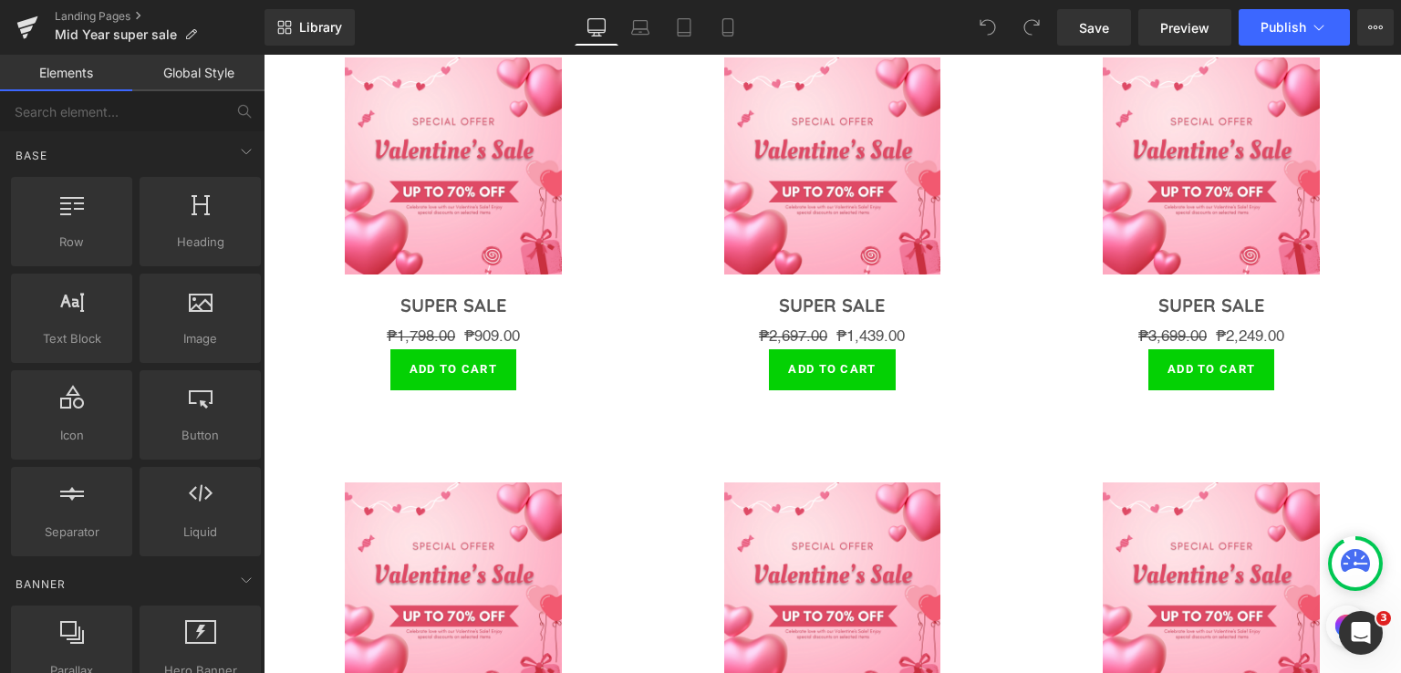
scroll to position [4500, 0]
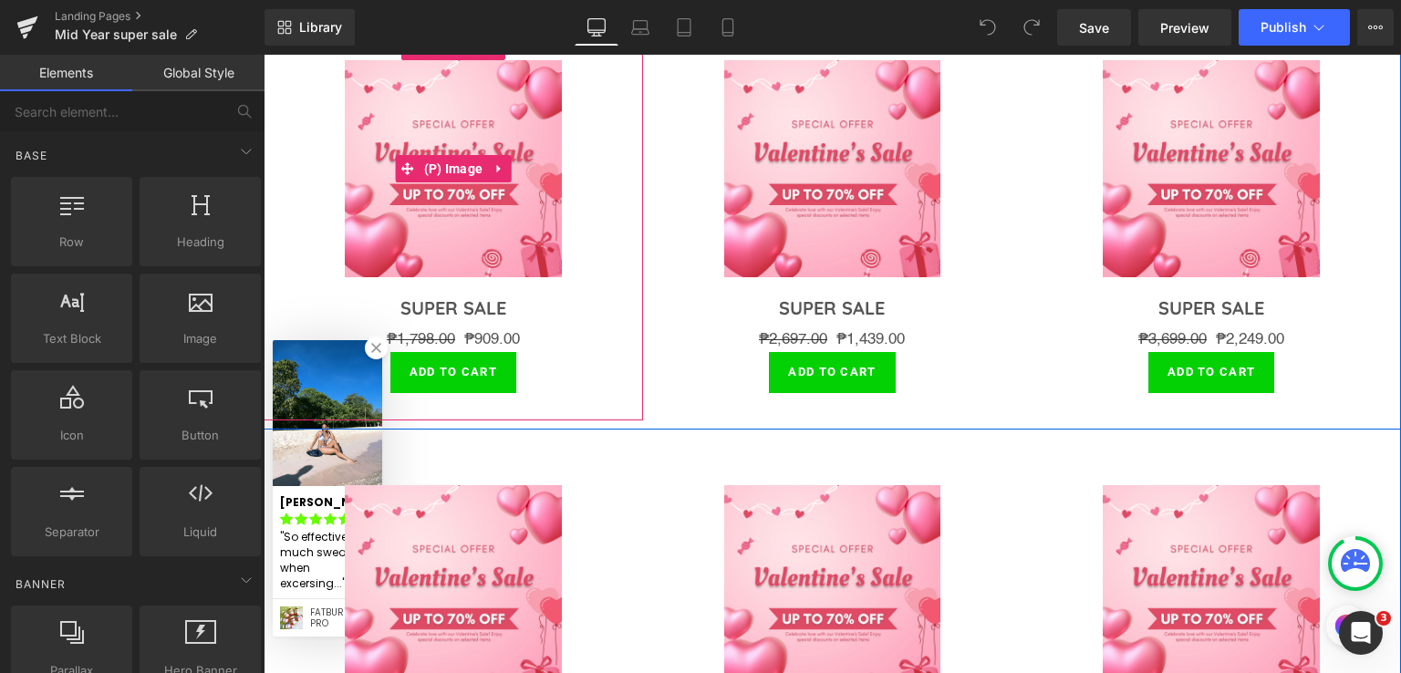
click at [466, 188] on img at bounding box center [453, 168] width 216 height 216
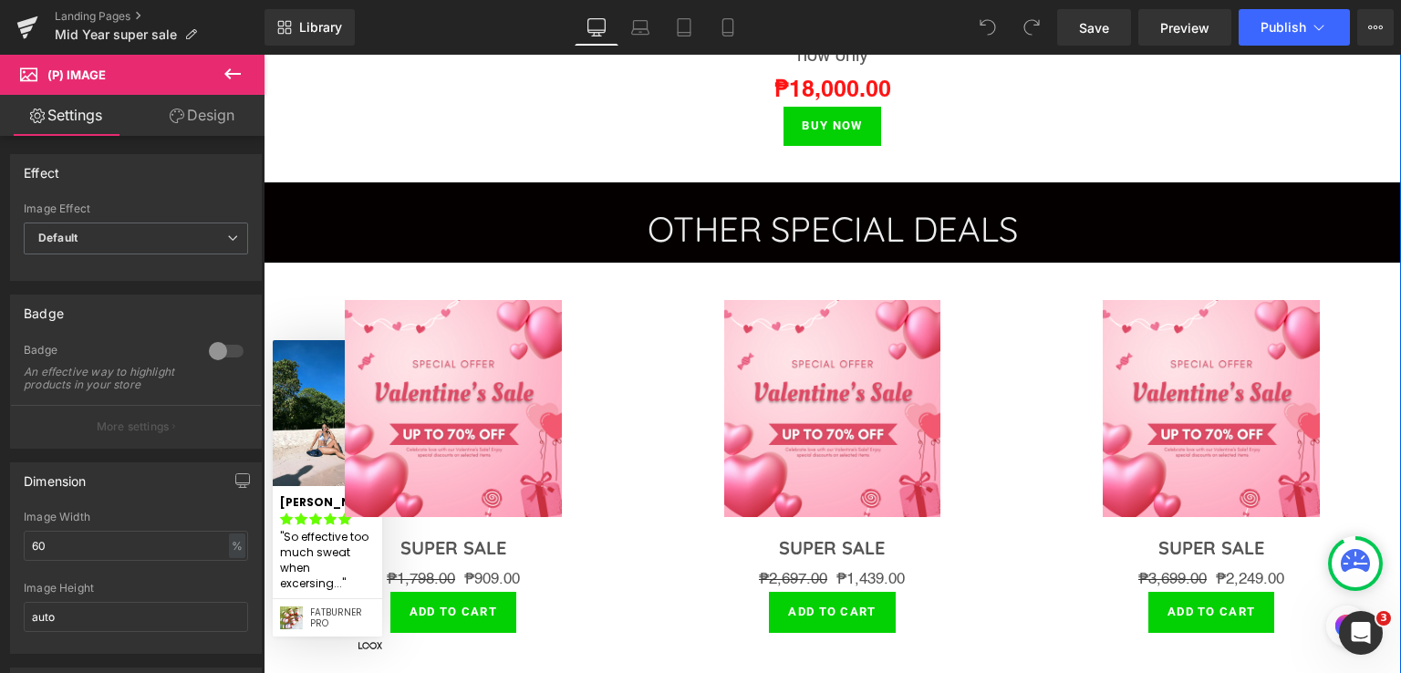
scroll to position [4257, 0]
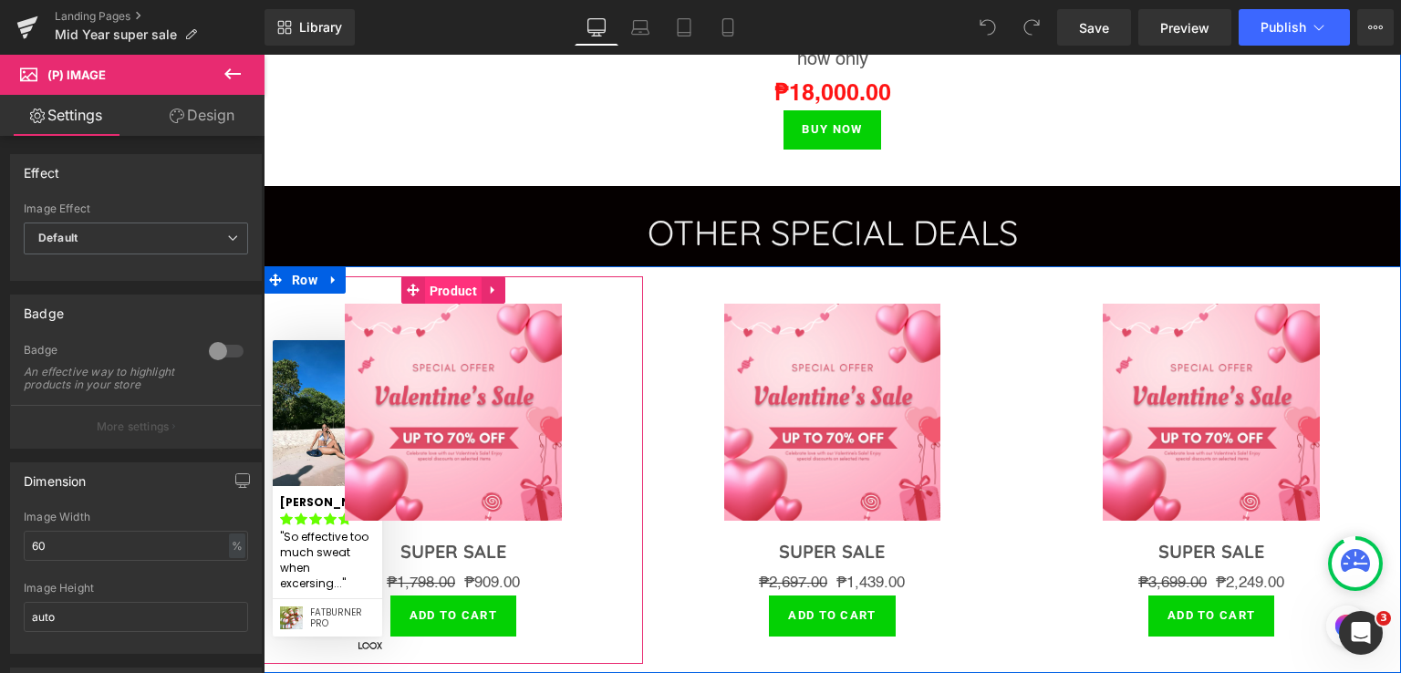
click at [437, 281] on span "Product" at bounding box center [453, 290] width 57 height 27
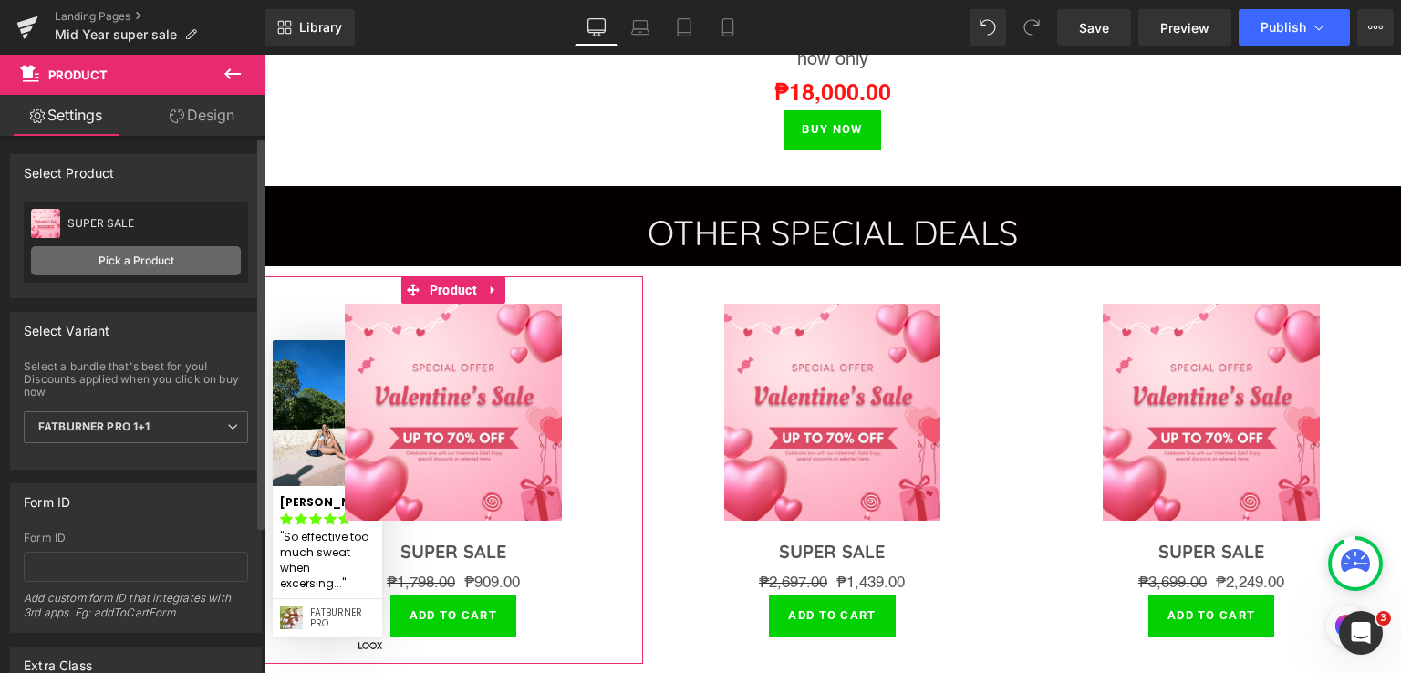
click at [120, 253] on link "Pick a Product" at bounding box center [136, 260] width 210 height 29
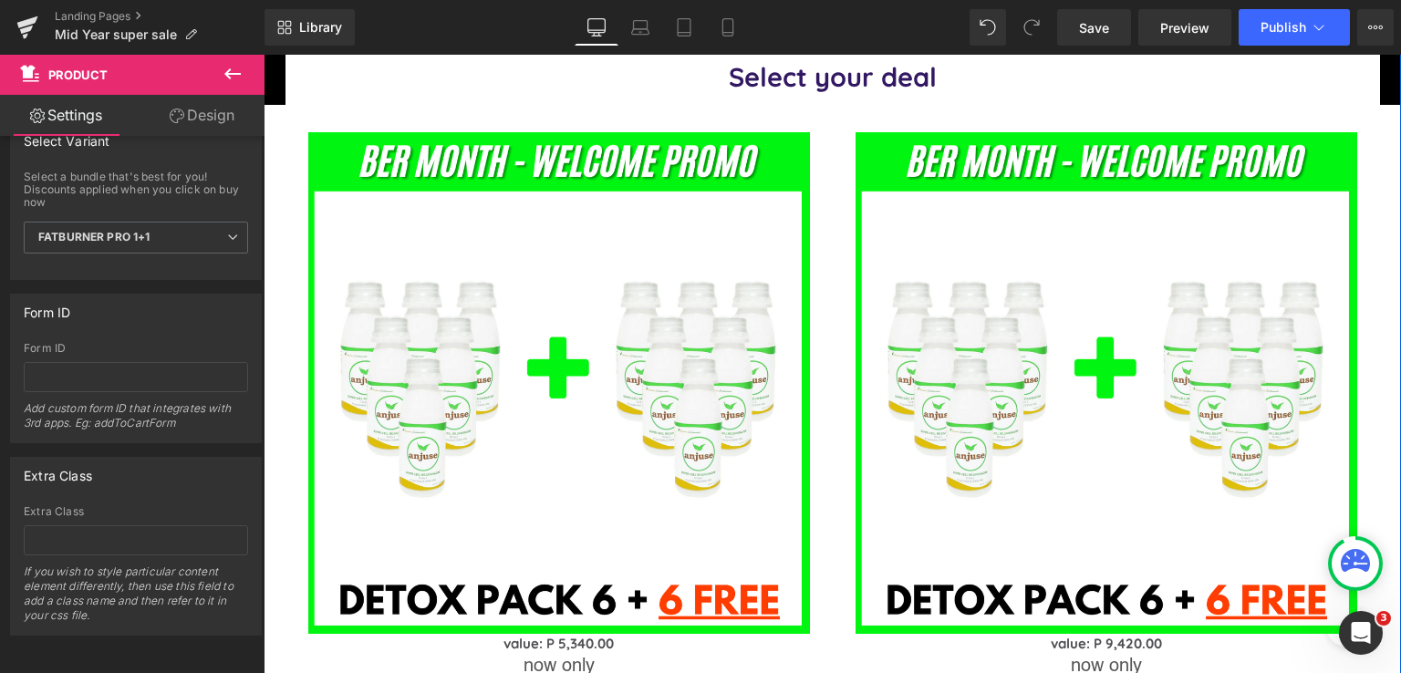
scroll to position [1702, 0]
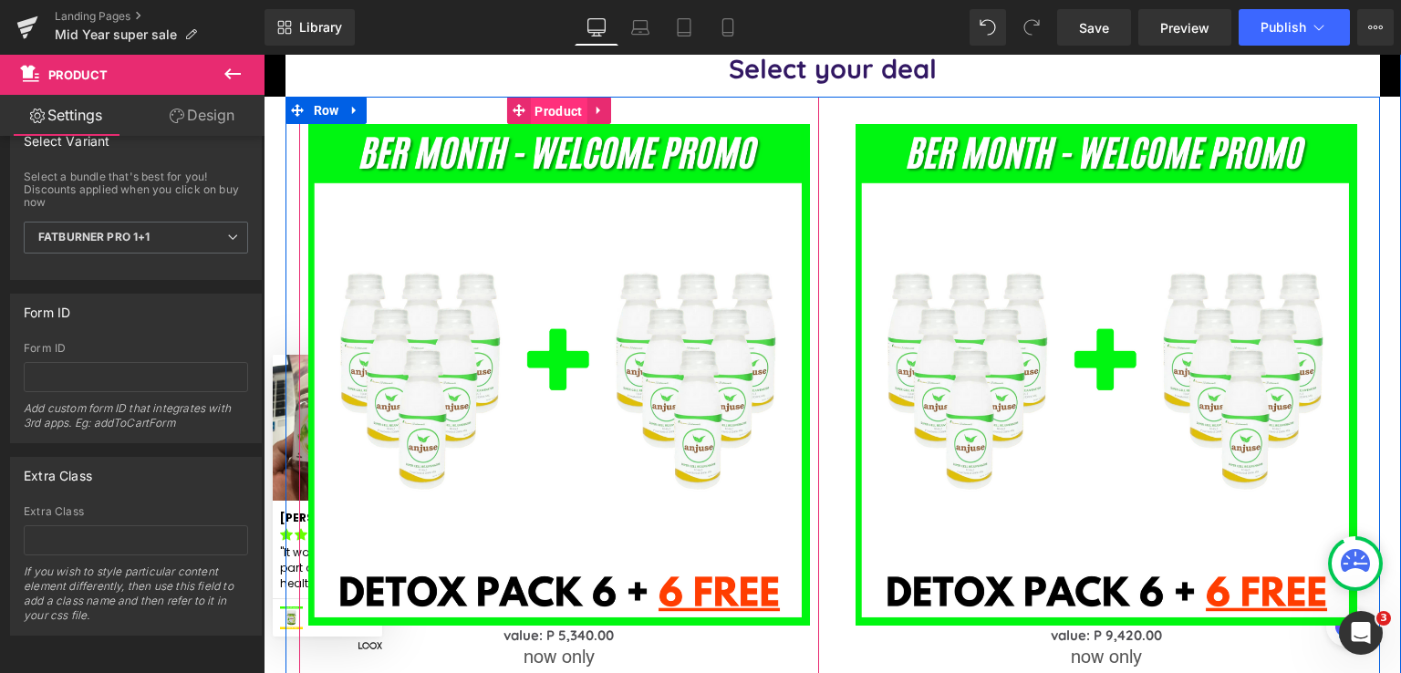
click at [558, 98] on span "Product" at bounding box center [558, 111] width 57 height 27
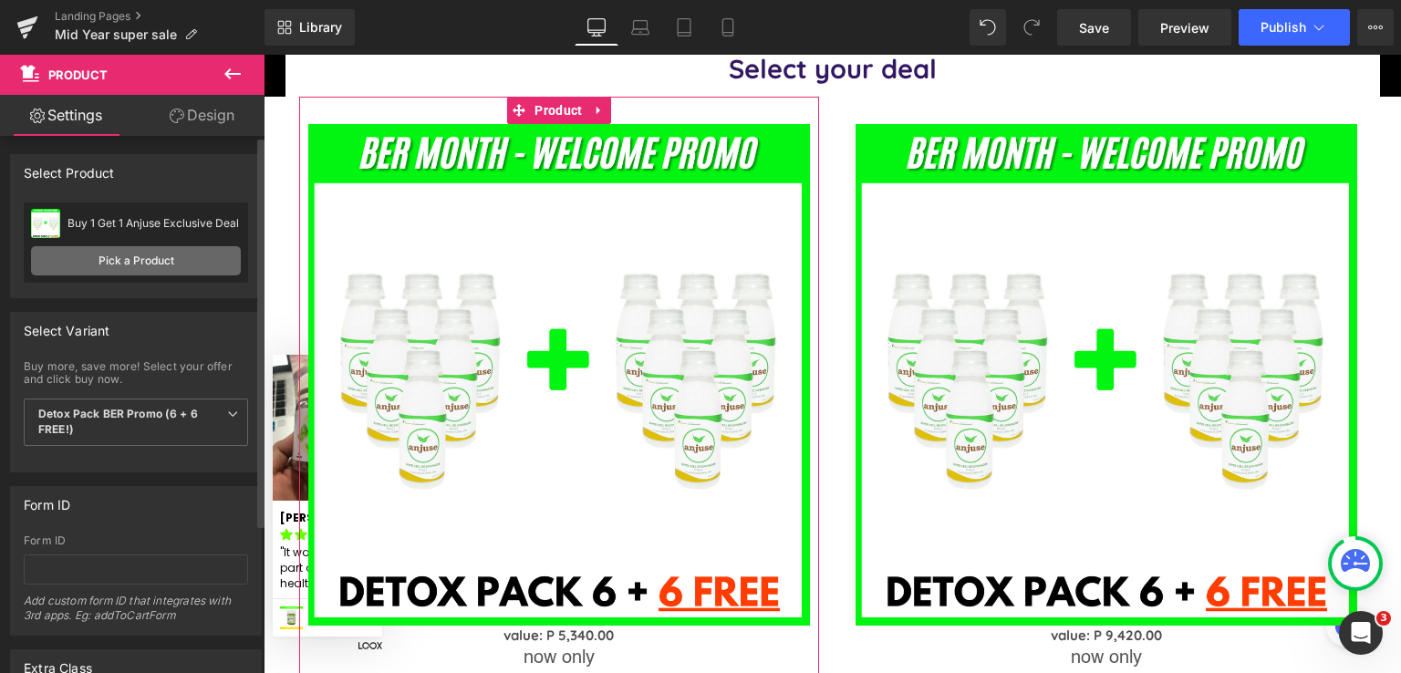
click at [116, 259] on link "Pick a Product" at bounding box center [136, 260] width 210 height 29
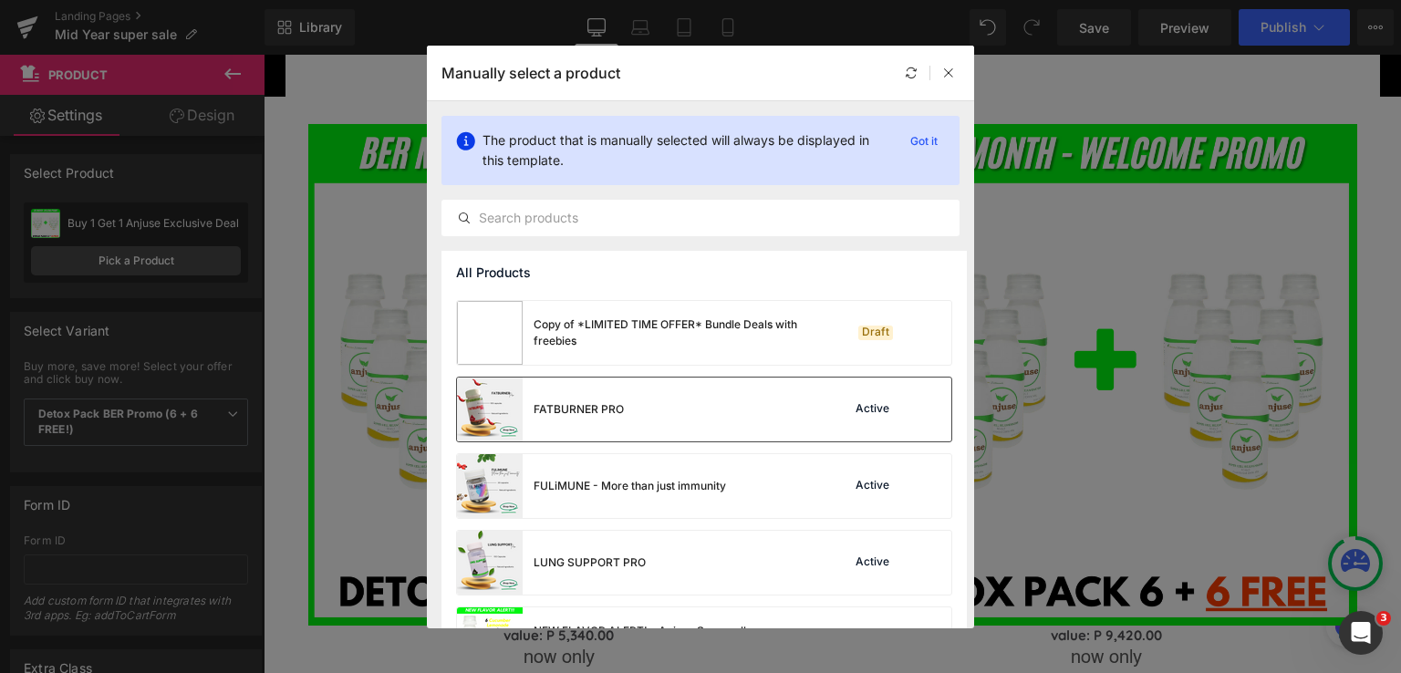
scroll to position [896, 0]
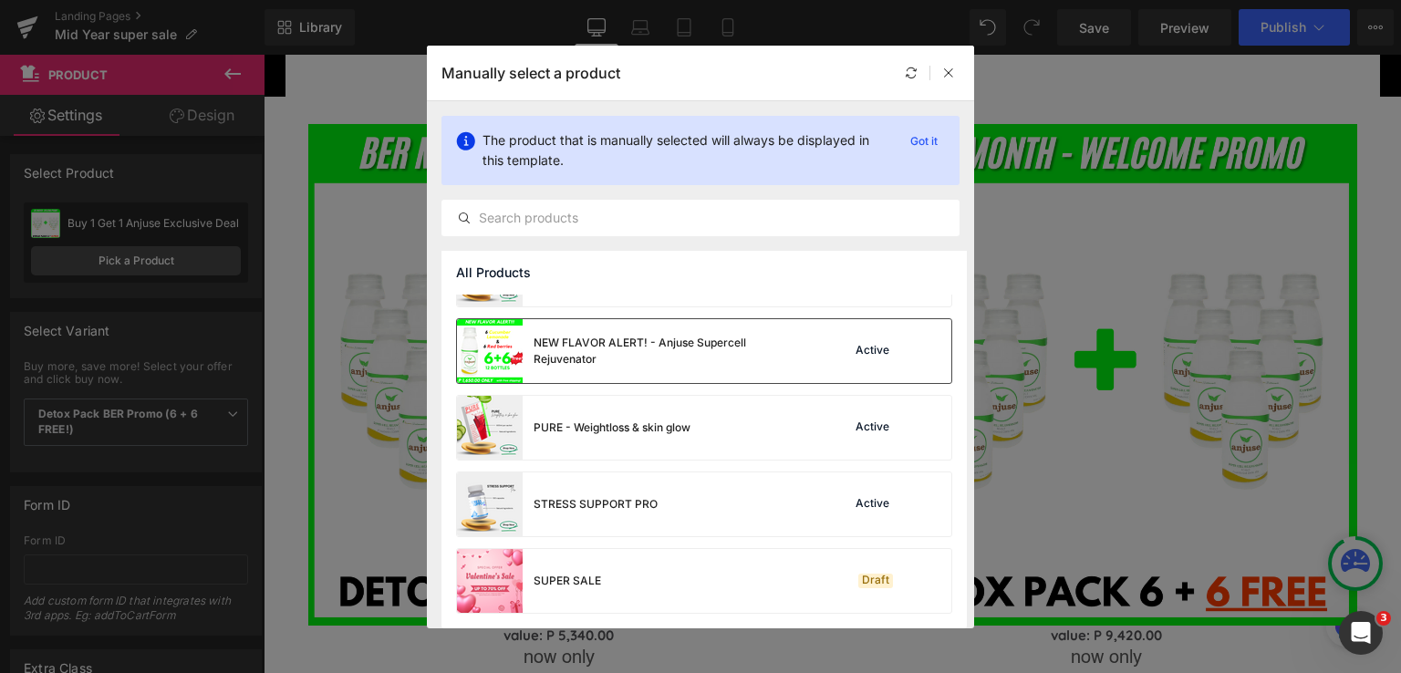
click at [587, 343] on div "NEW FLAVOR ALERT! - Anjuse Supercell Rejuvenator" at bounding box center [671, 351] width 274 height 33
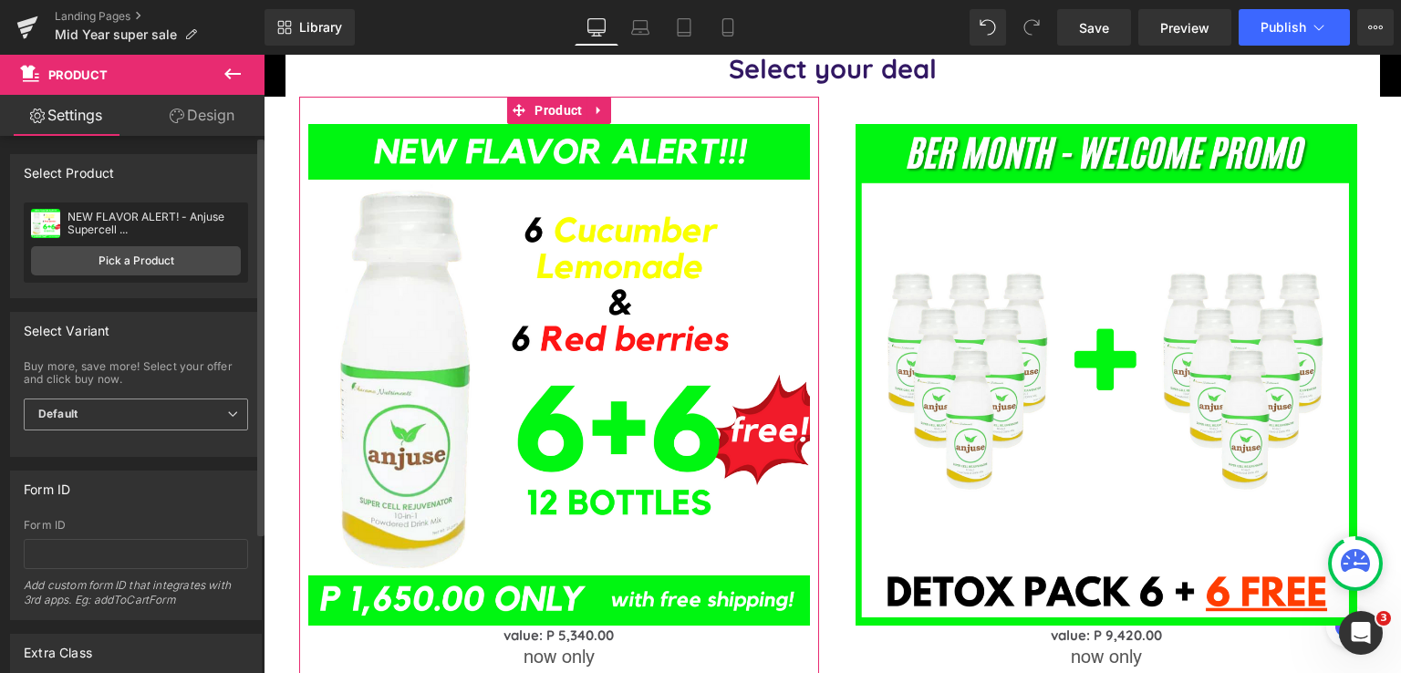
click at [116, 414] on span "Default" at bounding box center [136, 415] width 224 height 32
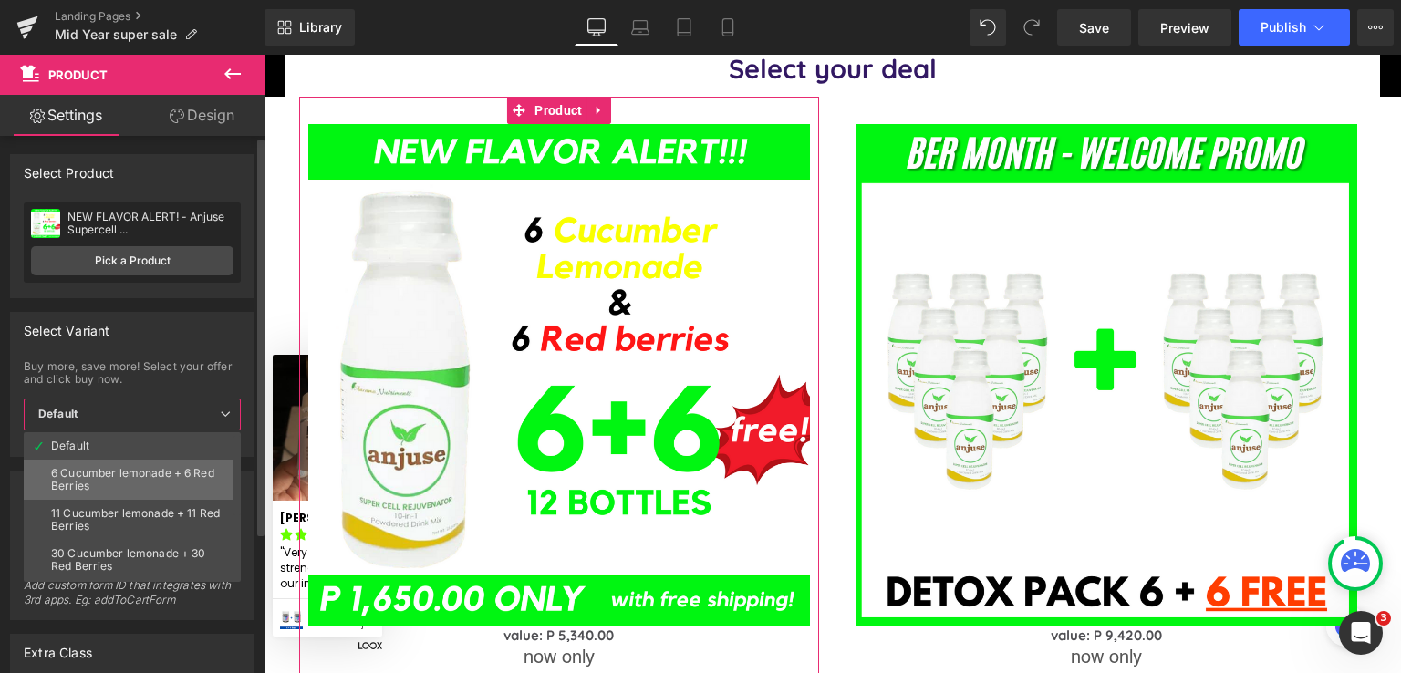
click at [108, 478] on div "6 Cucumber lemonade + 6 Red Berries" at bounding box center [136, 480] width 171 height 26
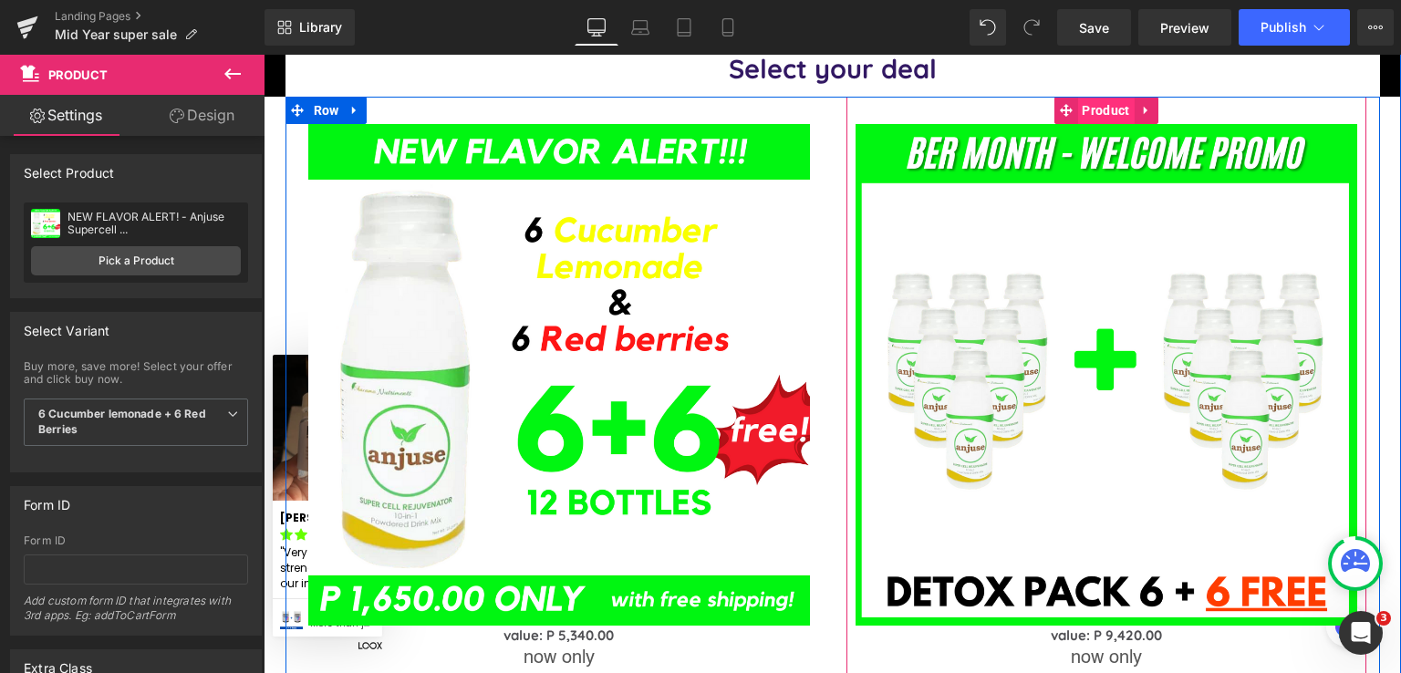
click at [1101, 103] on span "Product" at bounding box center [1105, 110] width 57 height 27
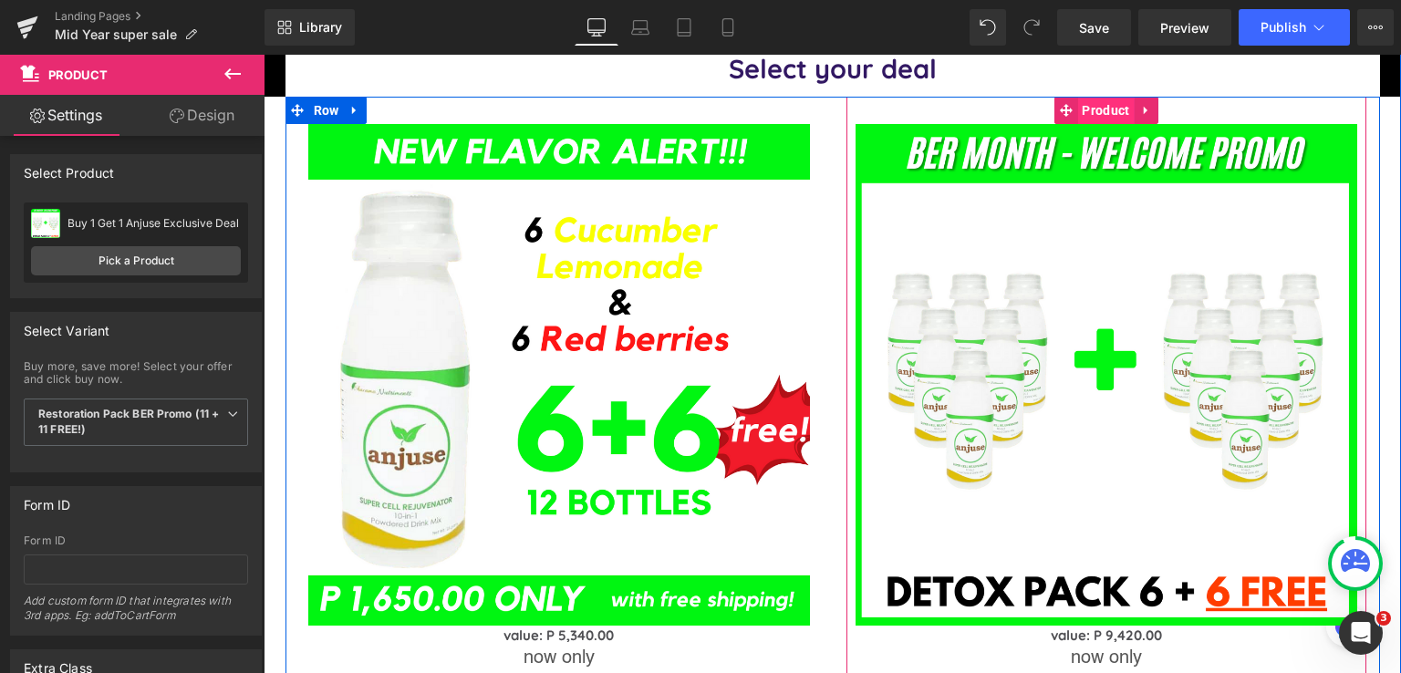
click at [1086, 98] on span "Product" at bounding box center [1105, 110] width 57 height 27
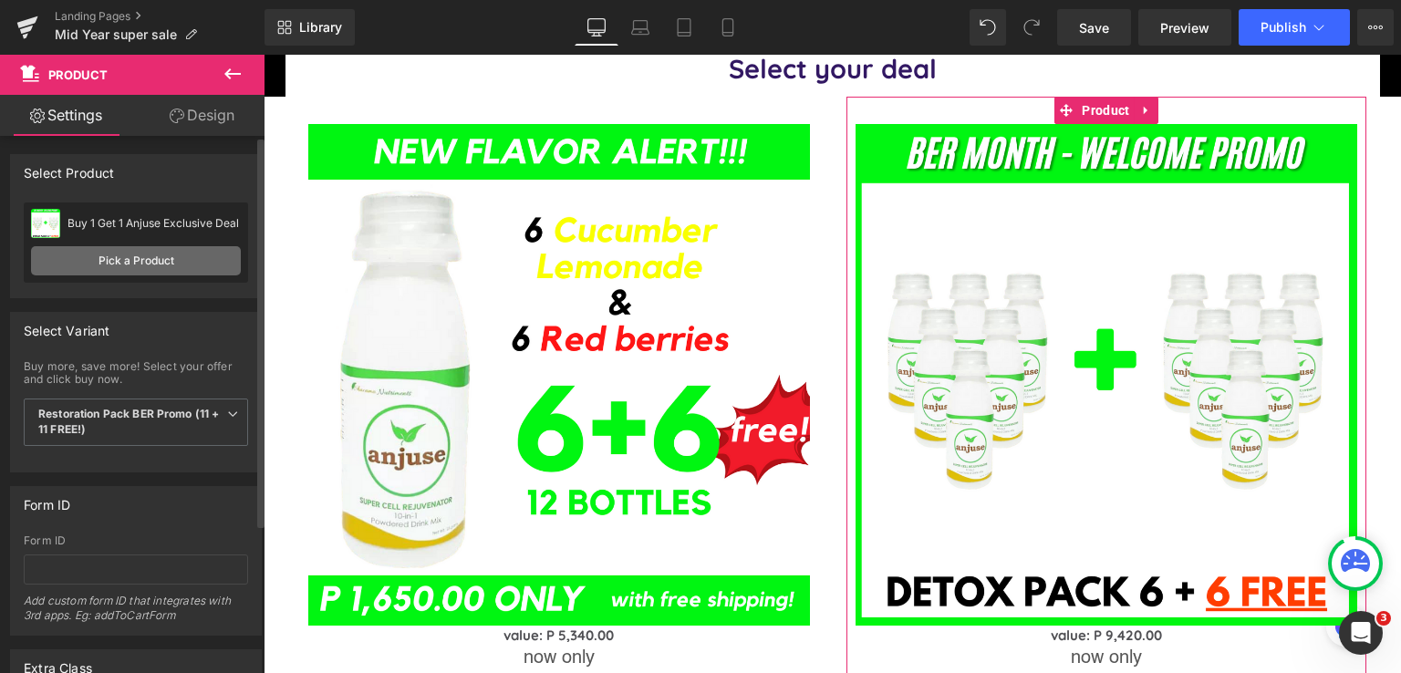
click at [127, 253] on link "Pick a Product" at bounding box center [136, 260] width 210 height 29
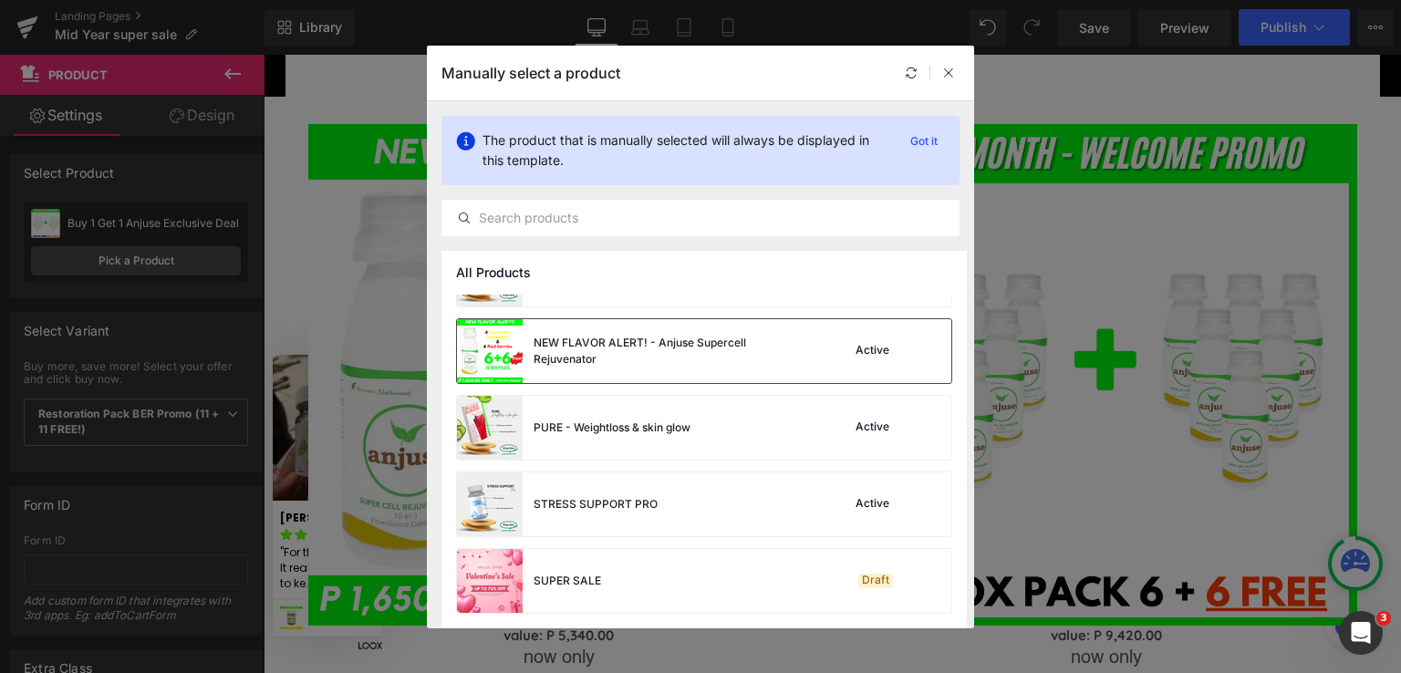
click at [561, 349] on div "NEW FLAVOR ALERT! - Anjuse Supercell Rejuvenator" at bounding box center [671, 351] width 274 height 33
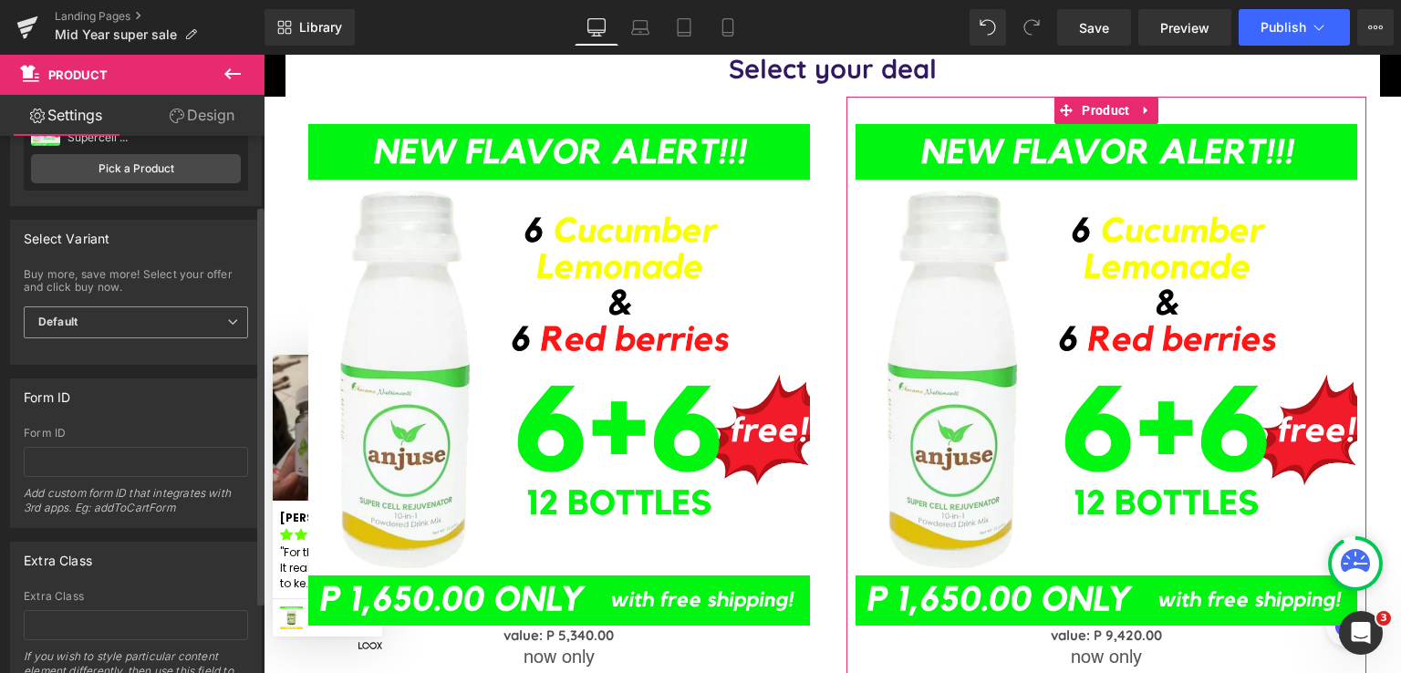
scroll to position [121, 0]
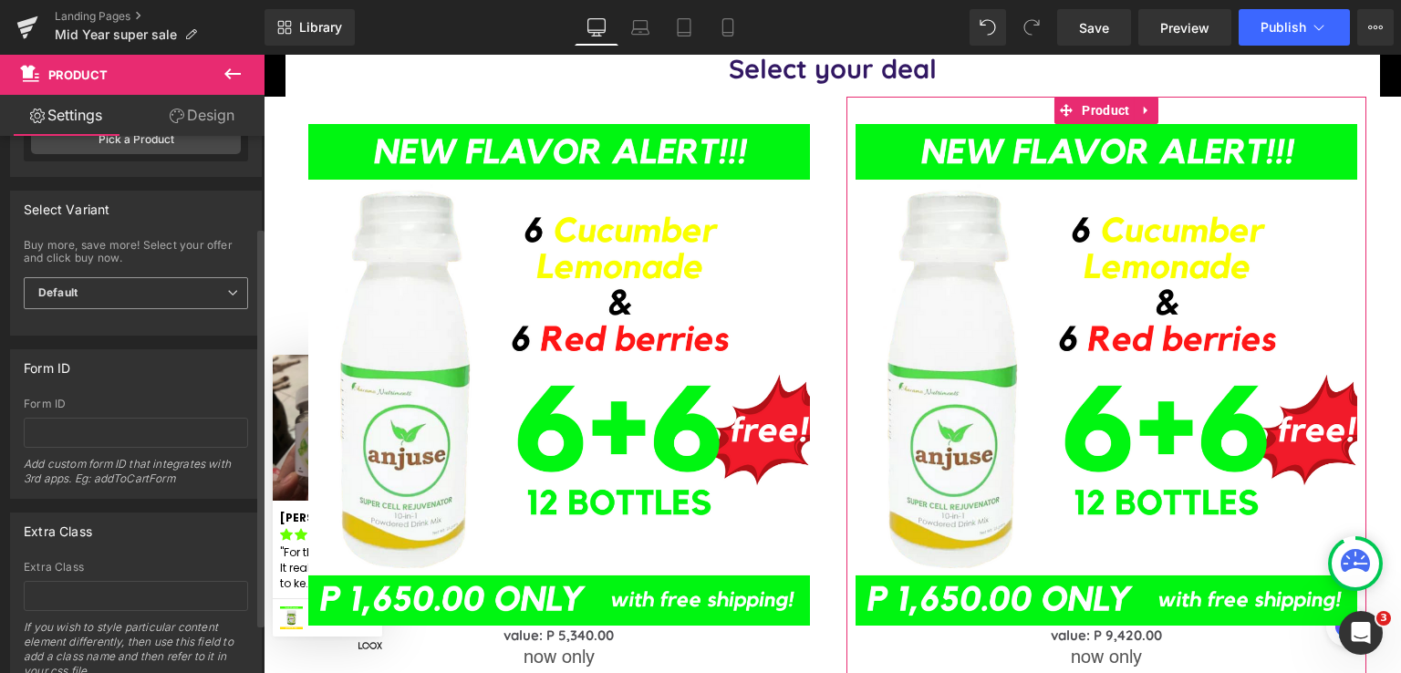
click at [142, 288] on span "Default" at bounding box center [136, 293] width 224 height 32
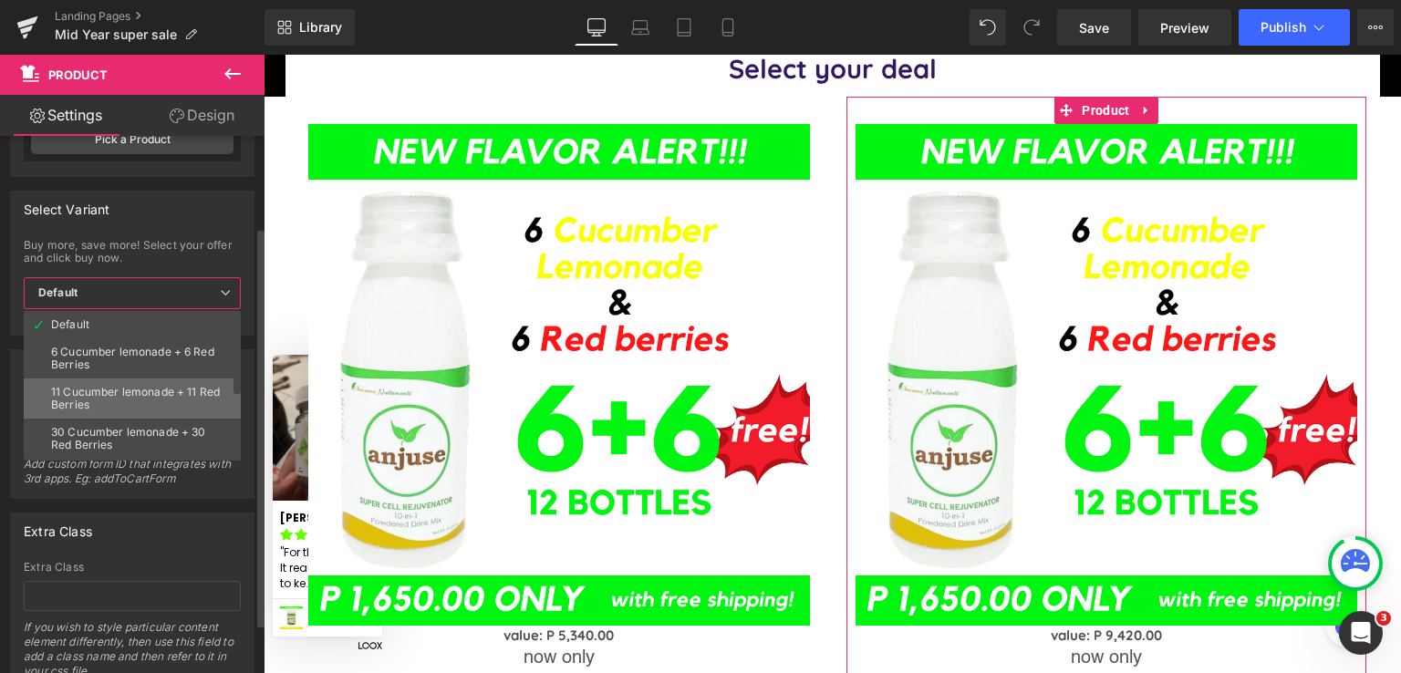
click at [120, 390] on div "11 Cucumber lemonade + 11 Red Berries" at bounding box center [136, 399] width 171 height 26
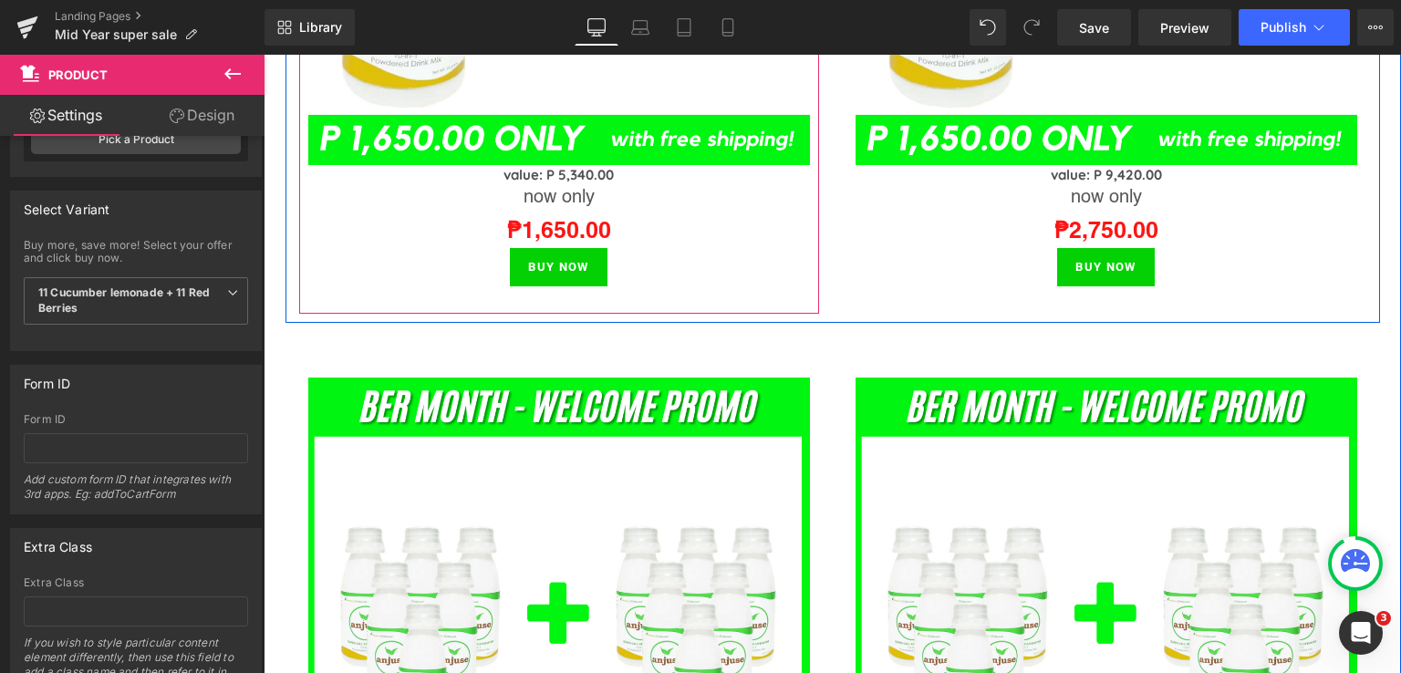
scroll to position [2311, 0]
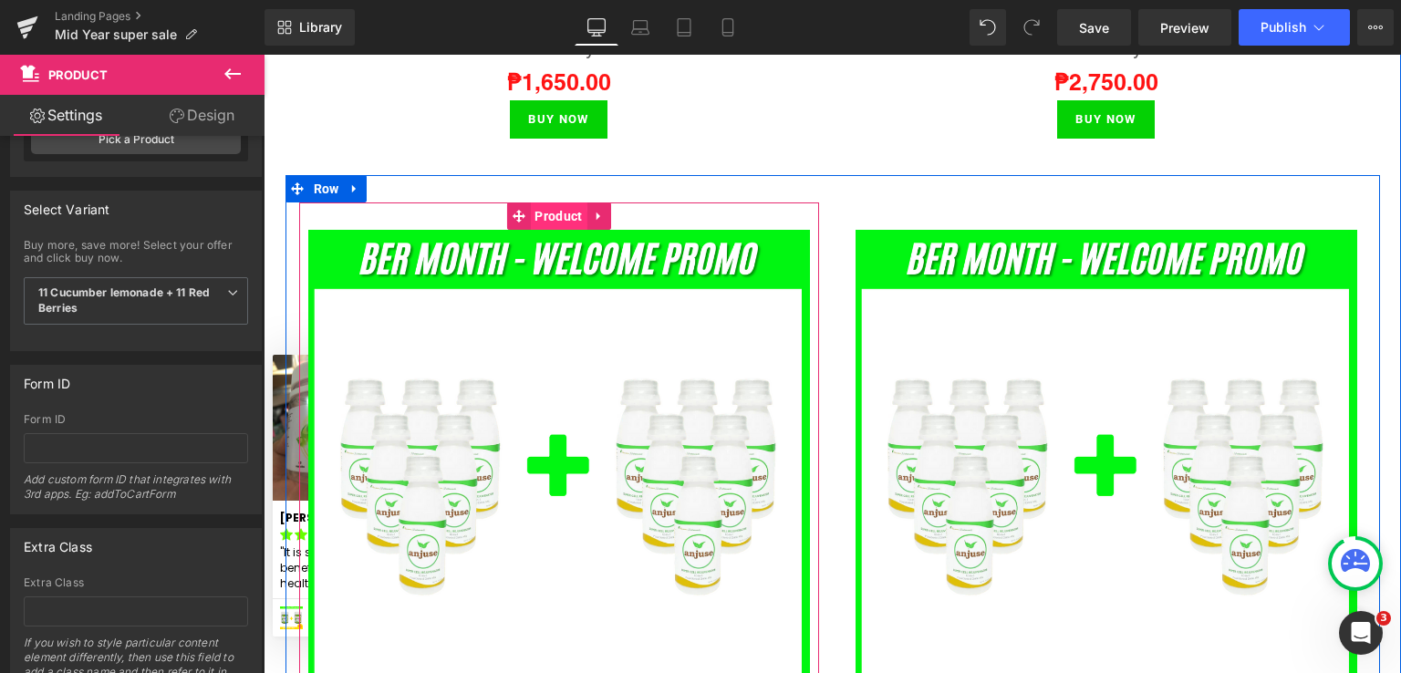
click at [552, 211] on span "Product" at bounding box center [558, 216] width 57 height 27
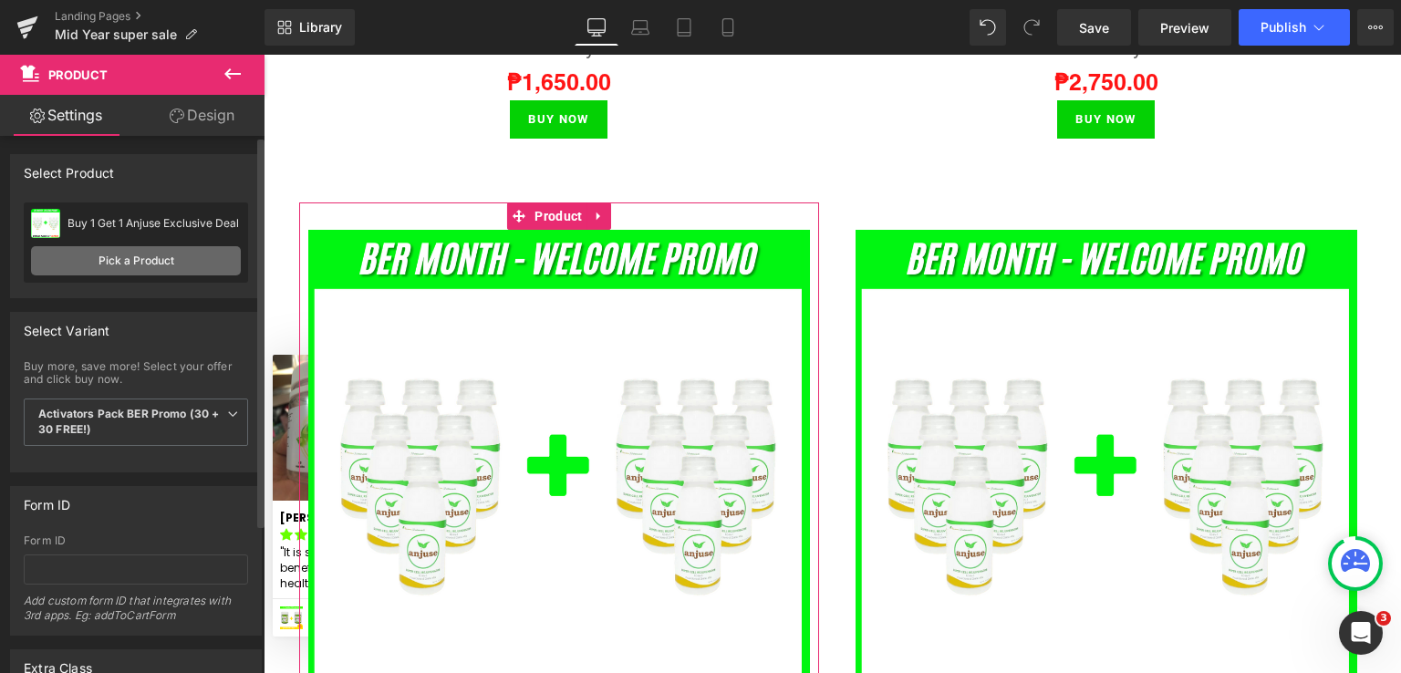
click at [143, 254] on link "Pick a Product" at bounding box center [136, 260] width 210 height 29
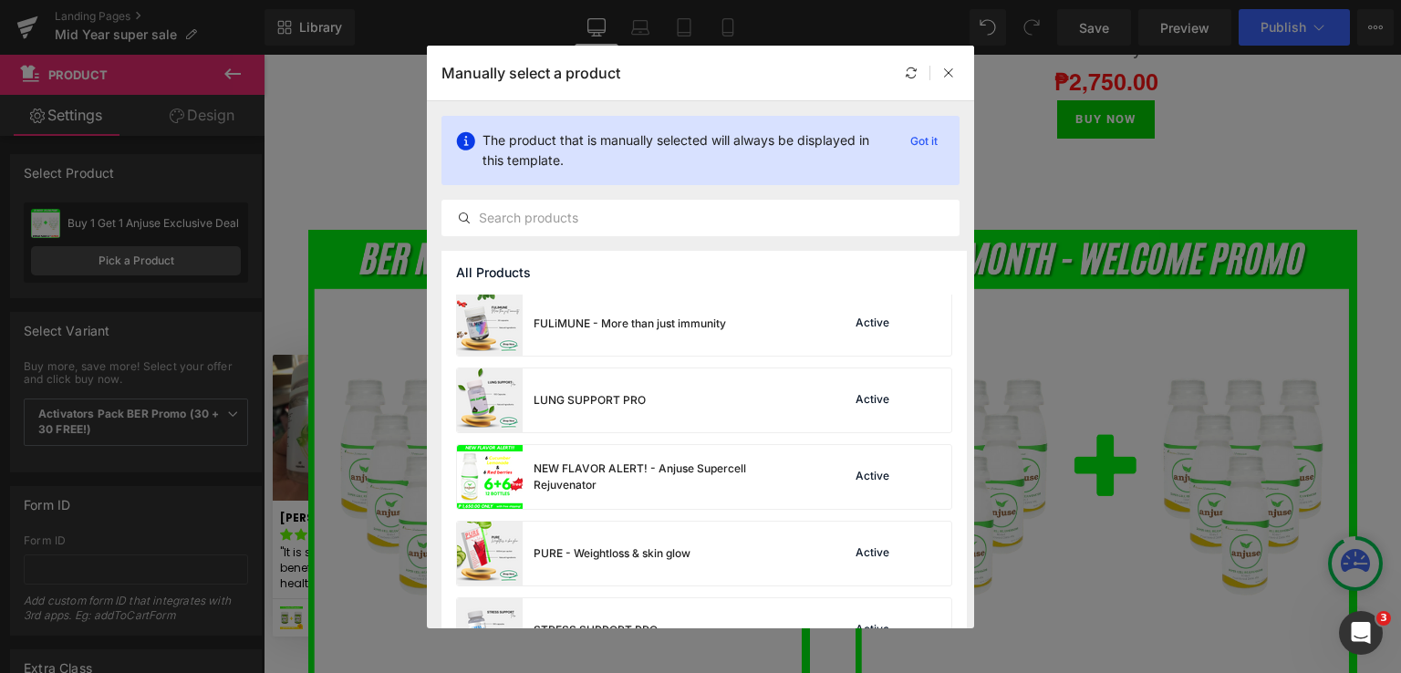
scroll to position [896, 0]
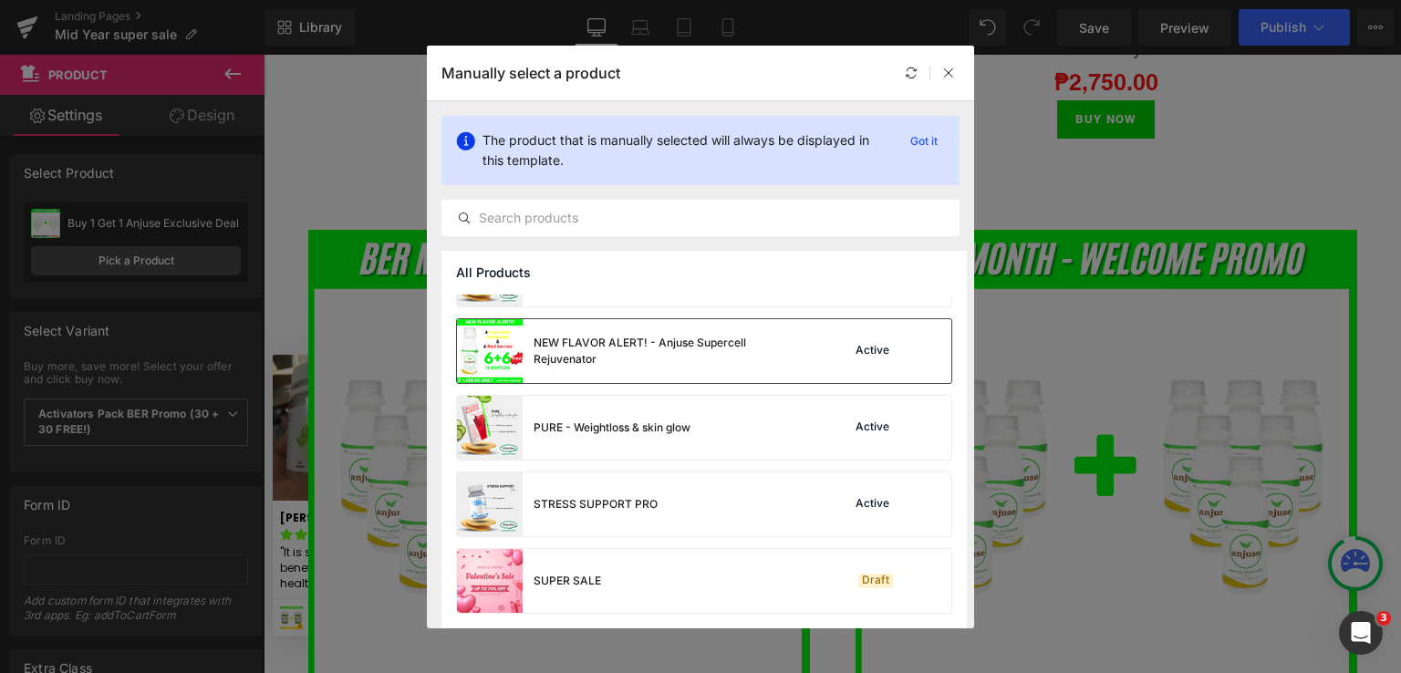
click at [562, 364] on div "NEW FLAVOR ALERT! - Anjuse Supercell Rejuvenator" at bounding box center [671, 351] width 274 height 33
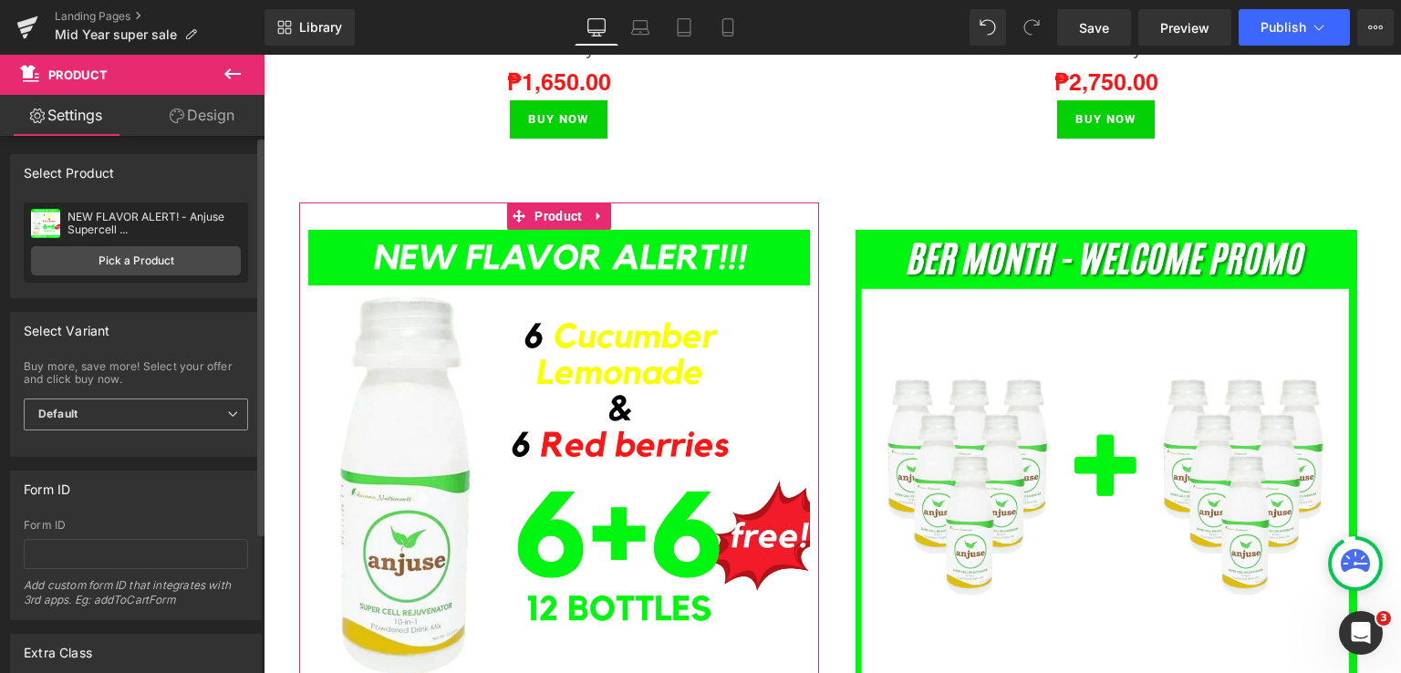
click at [120, 417] on span "Default" at bounding box center [136, 415] width 224 height 32
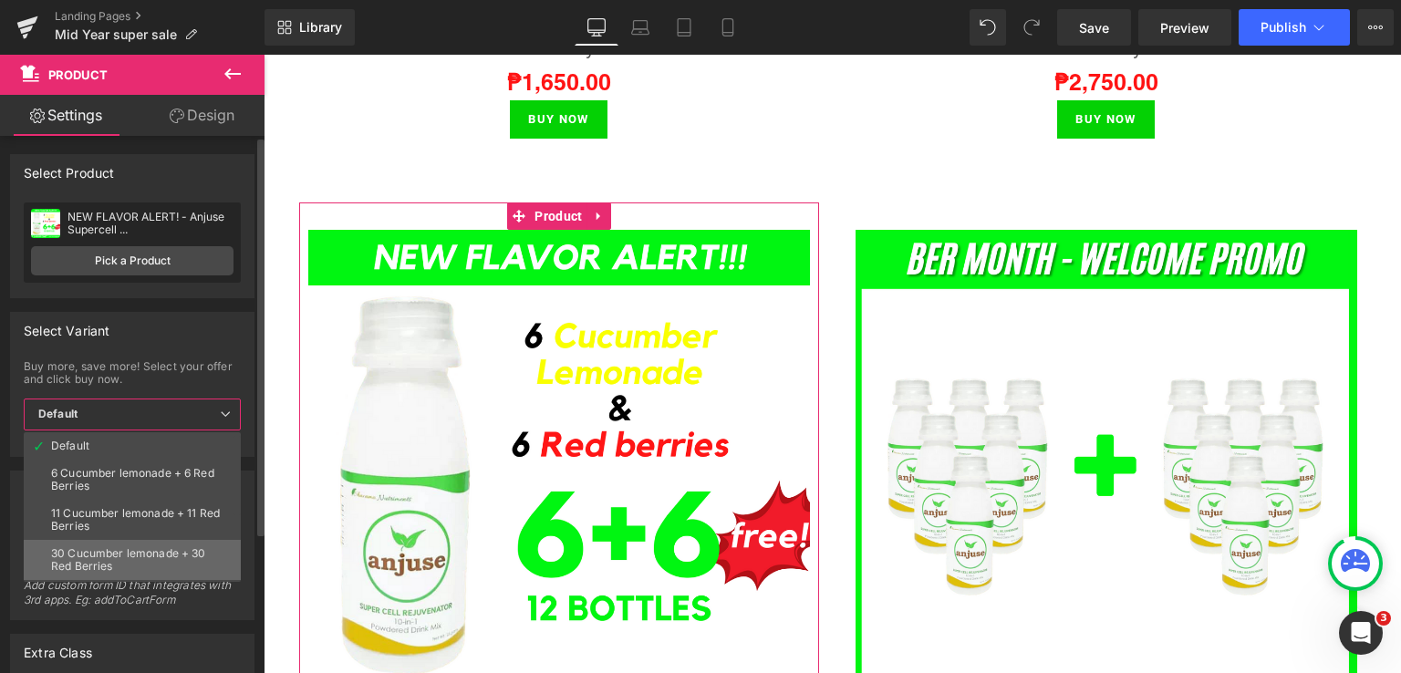
click at [97, 550] on div "30 Cucumber lemonade + 30 Red Berries" at bounding box center [136, 560] width 171 height 26
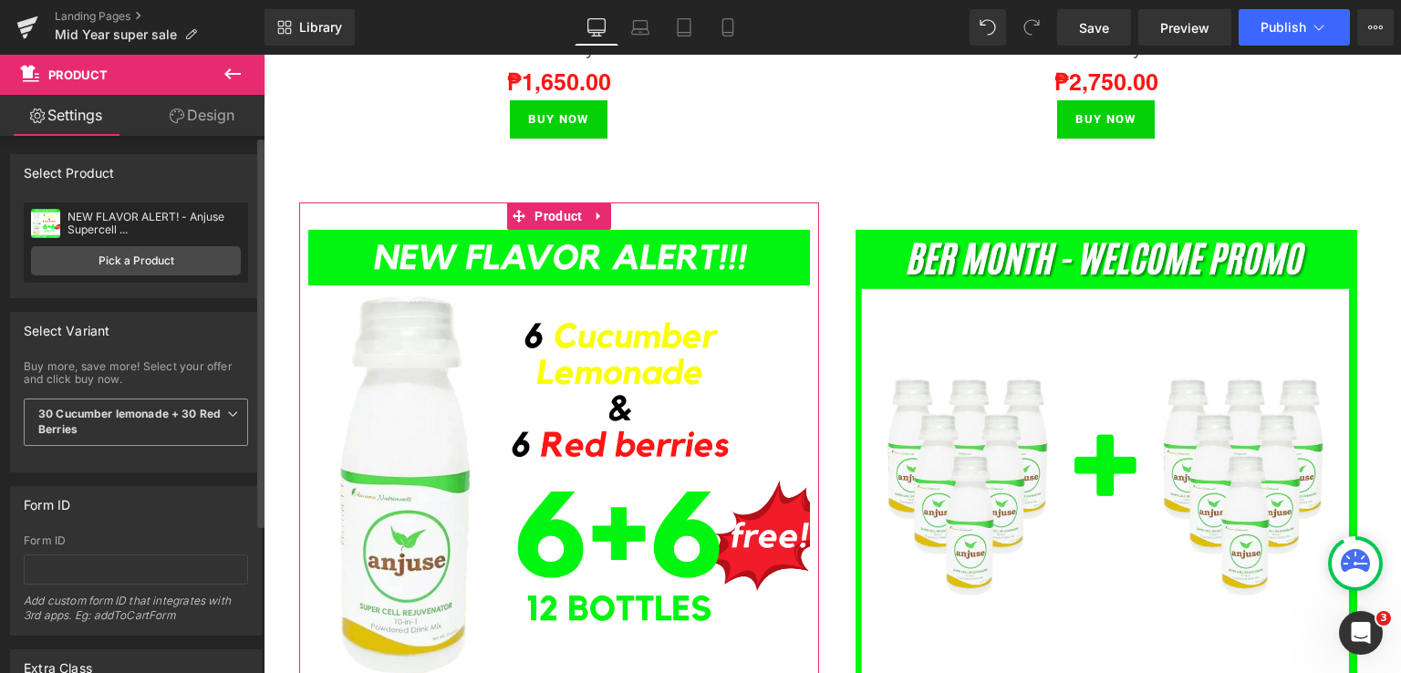
click at [214, 412] on span "30 Cucumber lemonade + 30 Red Berries" at bounding box center [136, 422] width 224 height 47
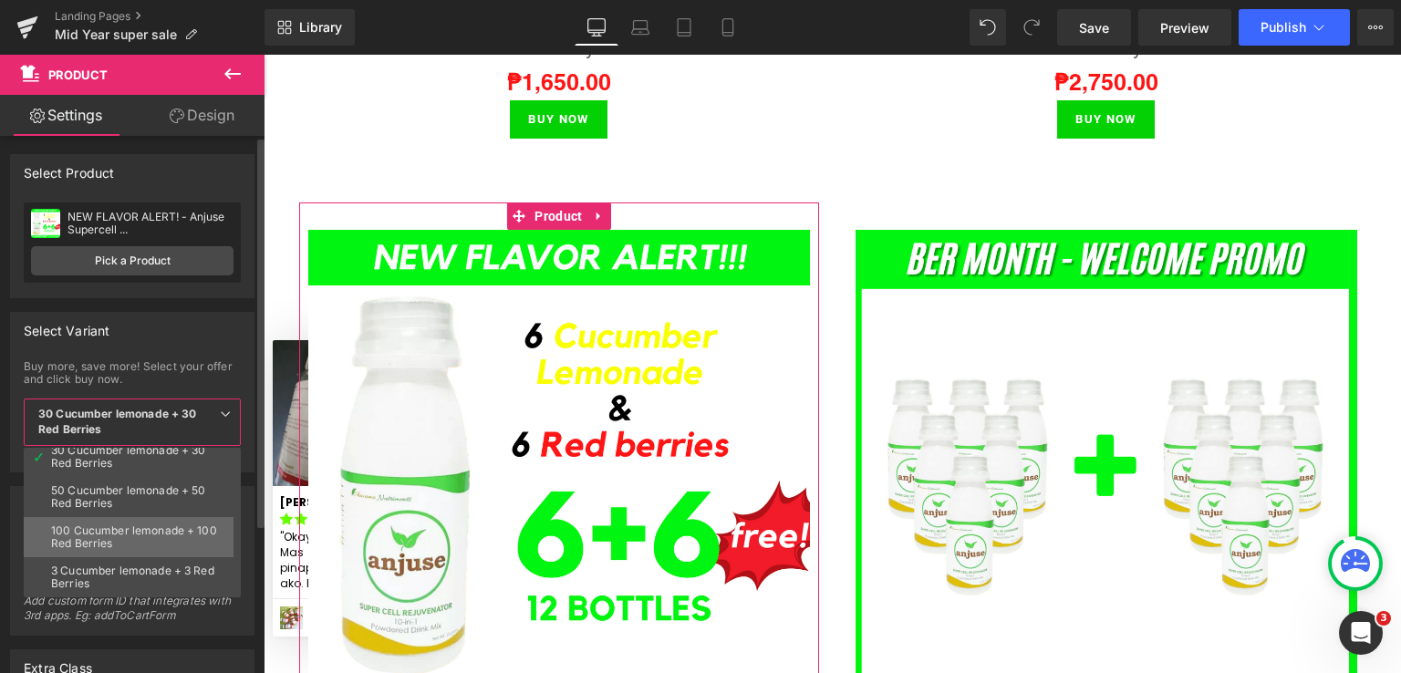
scroll to position [0, 0]
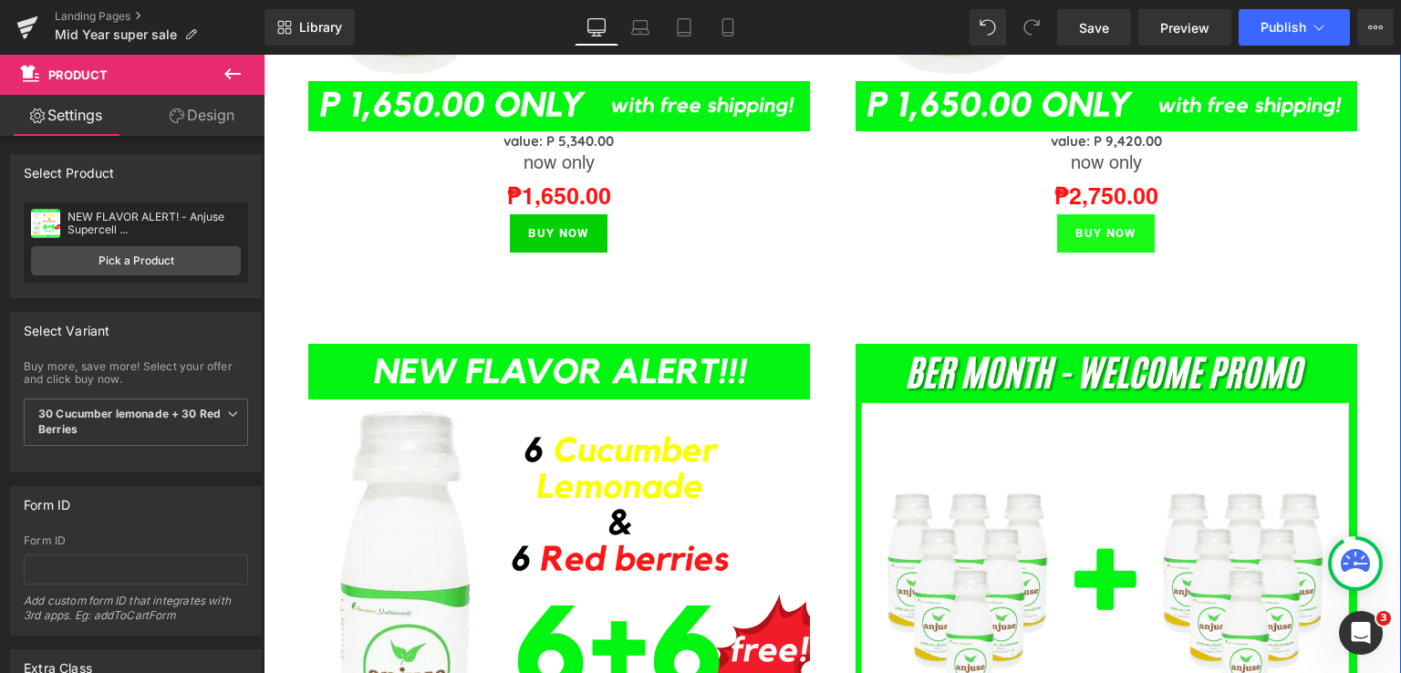
scroll to position [2189, 0]
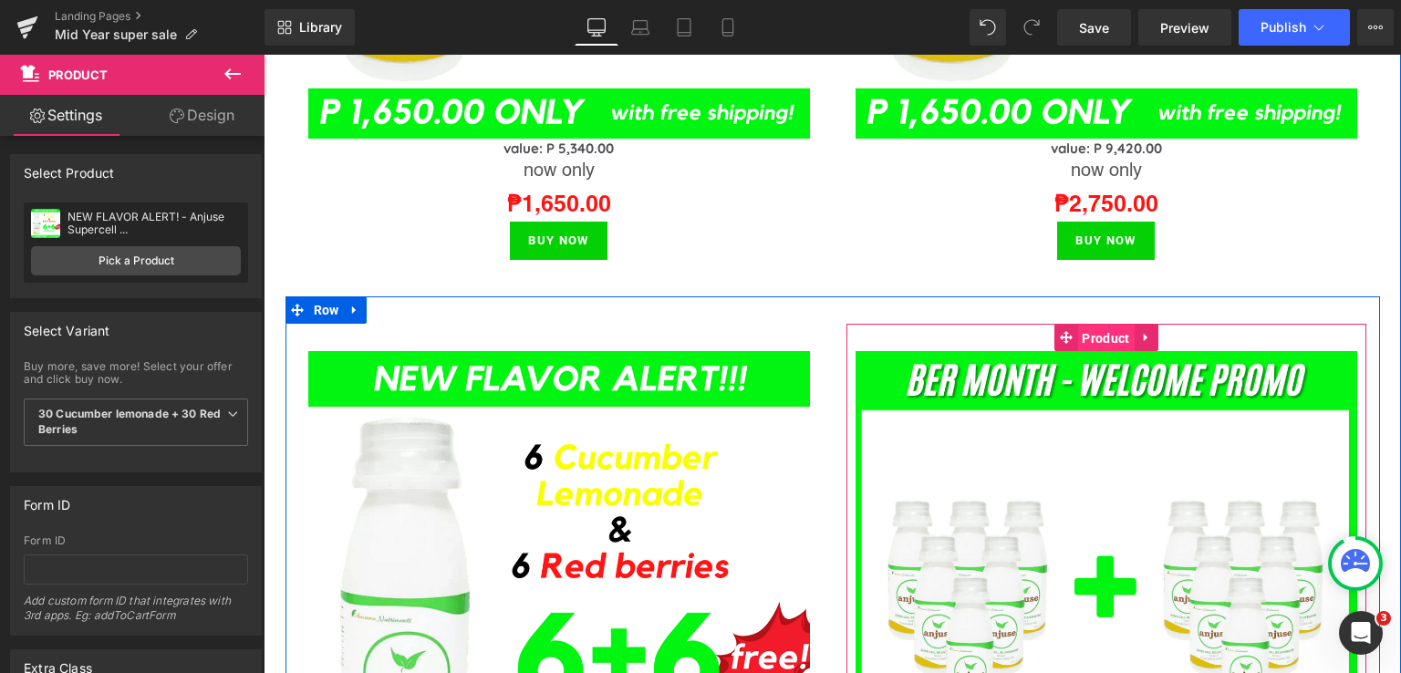
click at [1102, 336] on span "Product" at bounding box center [1105, 338] width 57 height 27
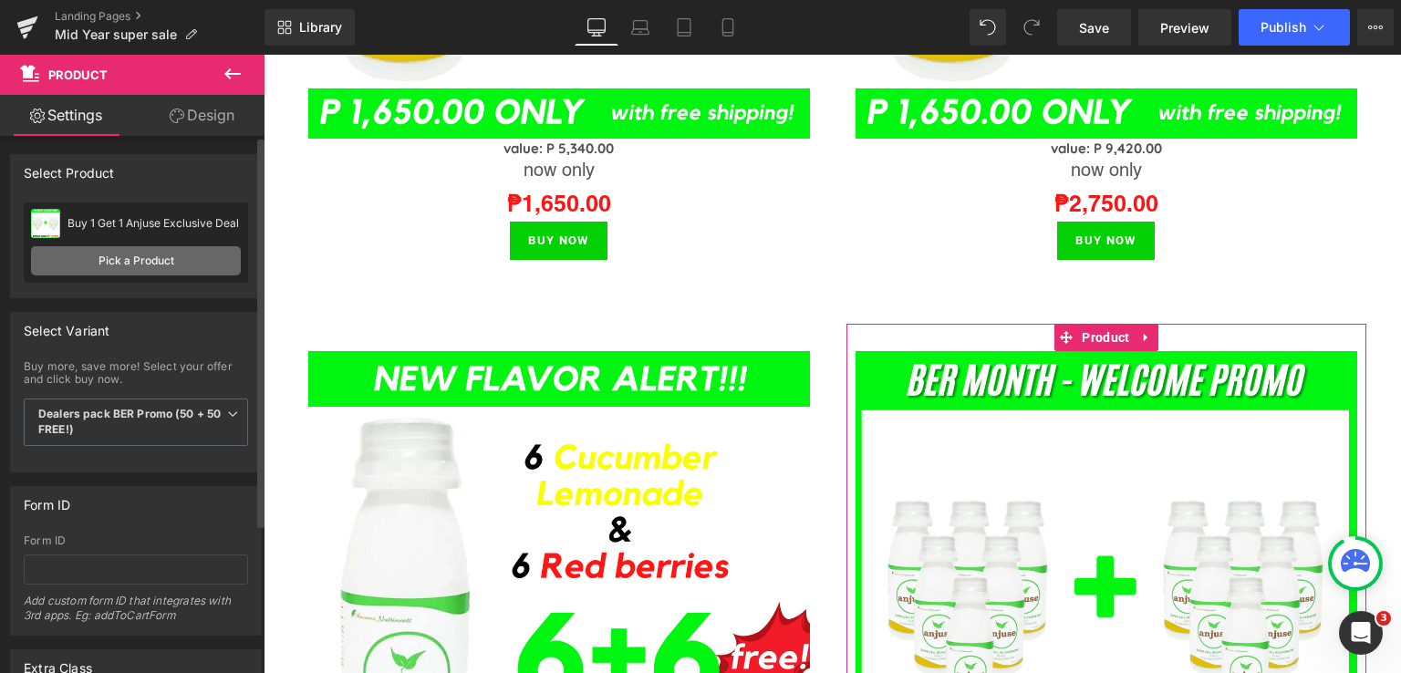
click at [157, 263] on link "Pick a Product" at bounding box center [136, 260] width 210 height 29
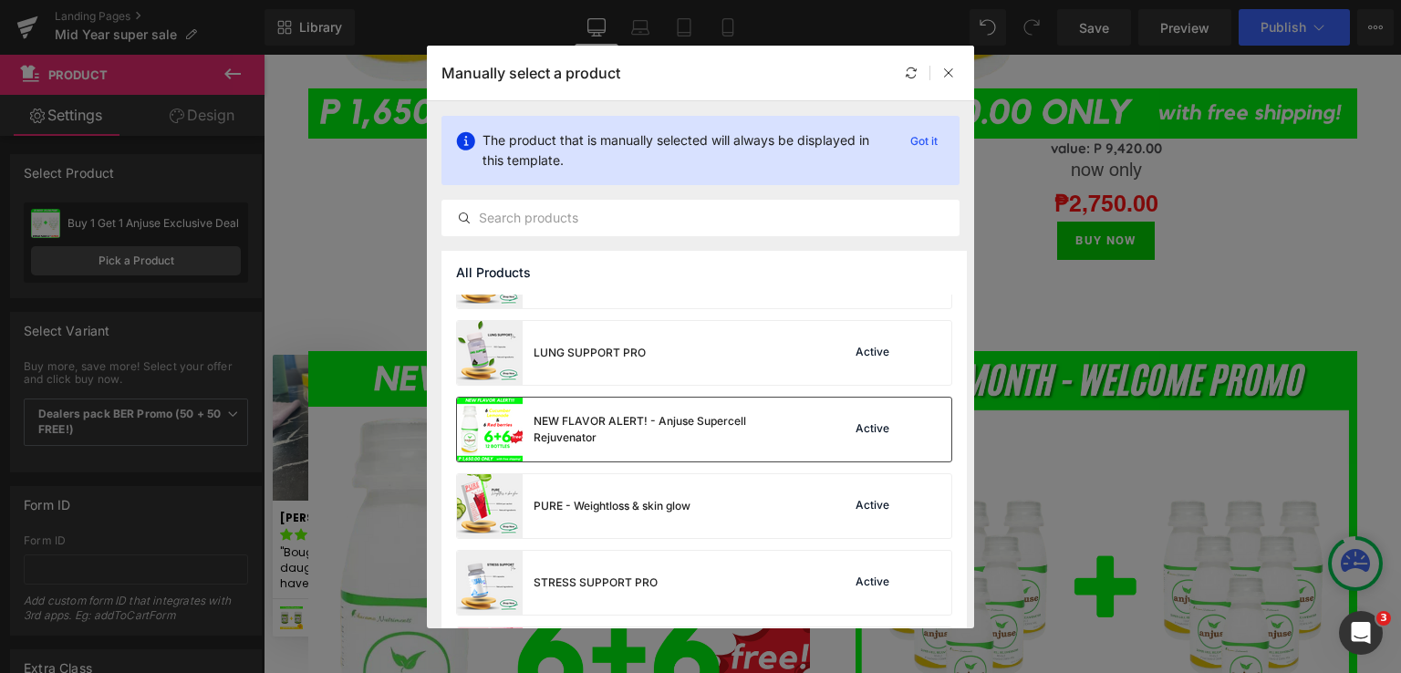
scroll to position [851, 0]
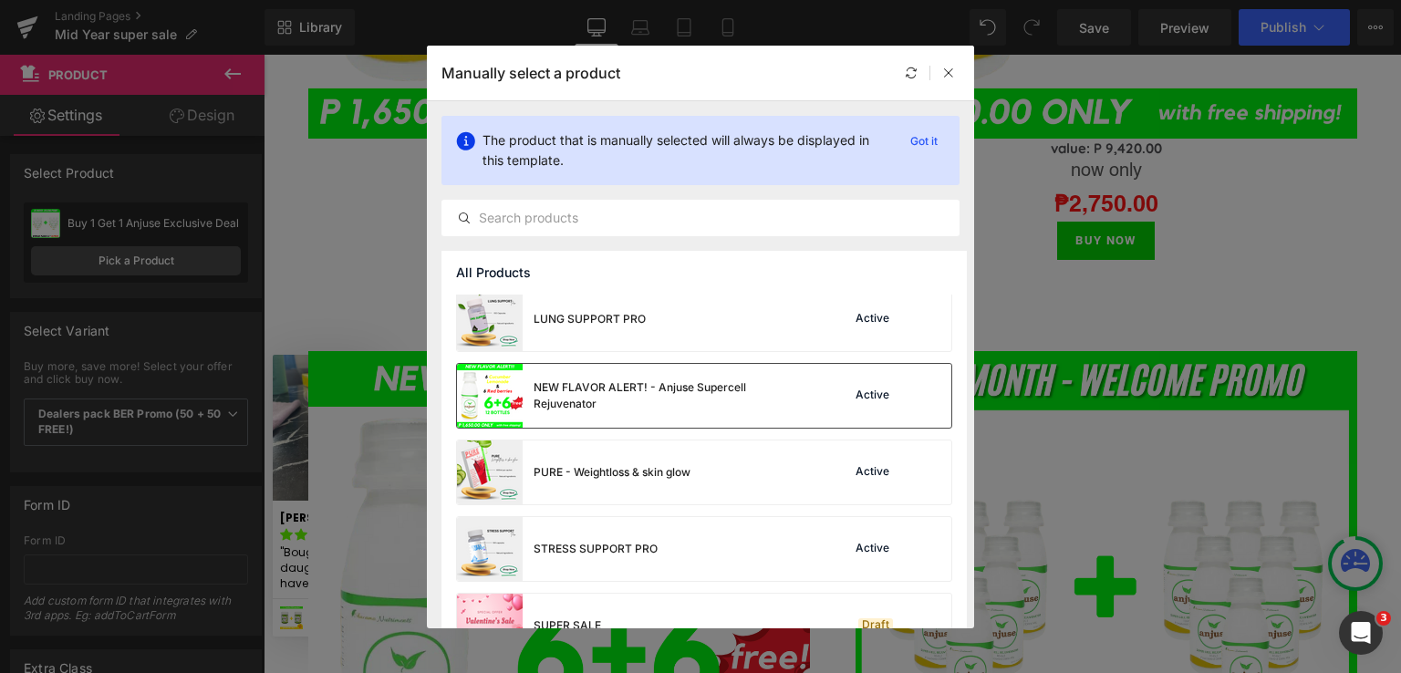
click at [584, 414] on div "NEW FLAVOR ALERT! - Anjuse Supercell Rejuvenator" at bounding box center [632, 396] width 350 height 64
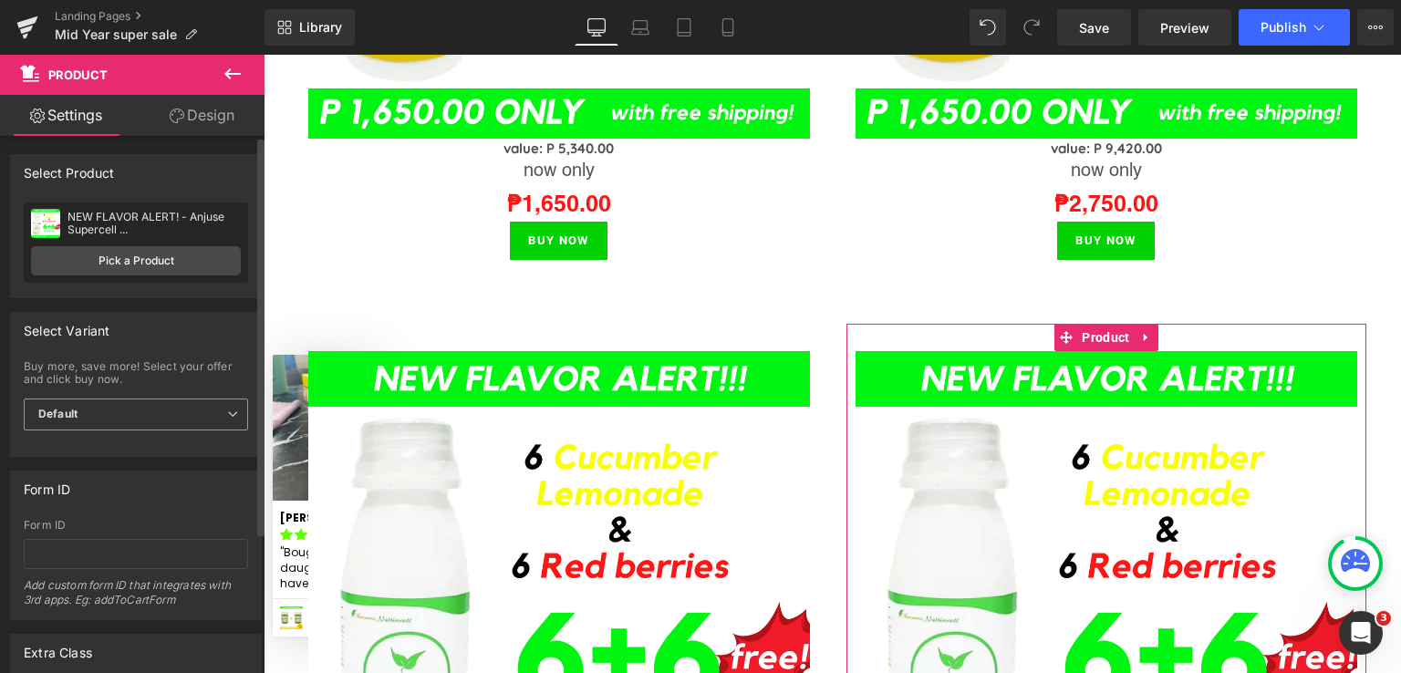
click at [101, 417] on span "Default" at bounding box center [136, 415] width 224 height 32
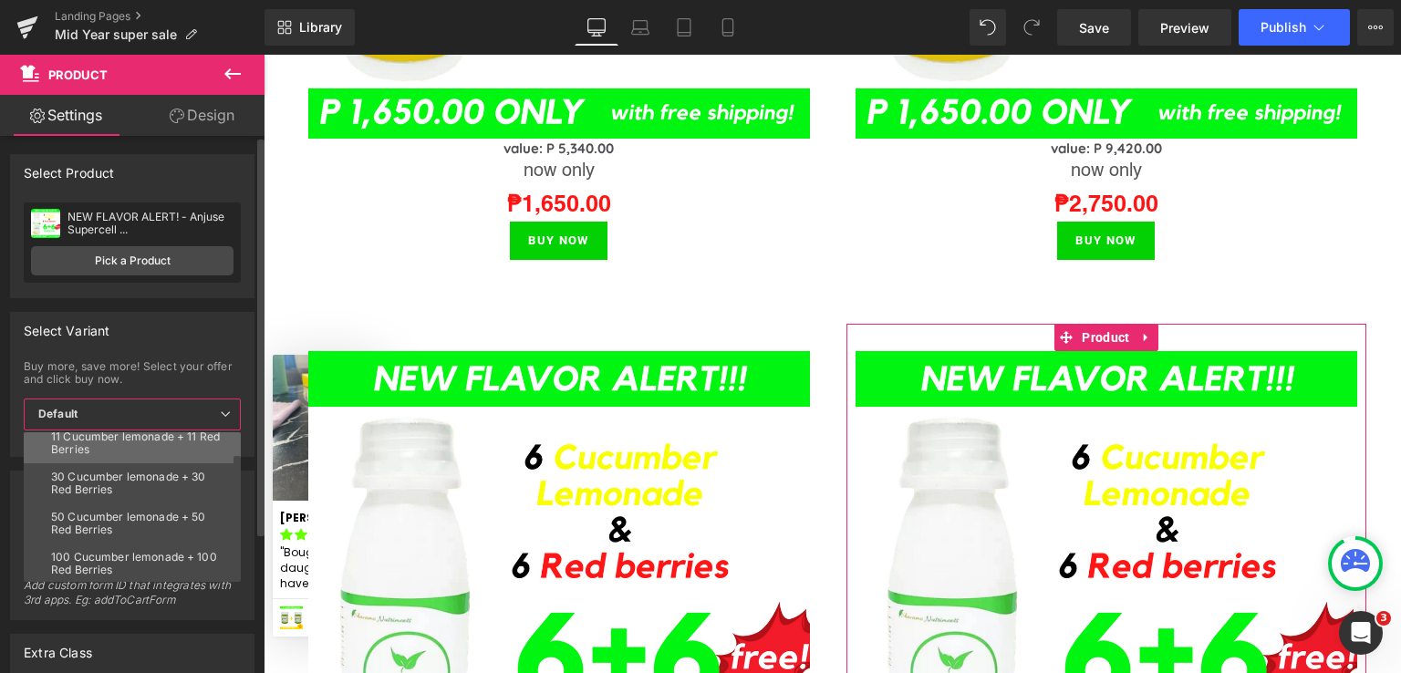
scroll to position [119, 0]
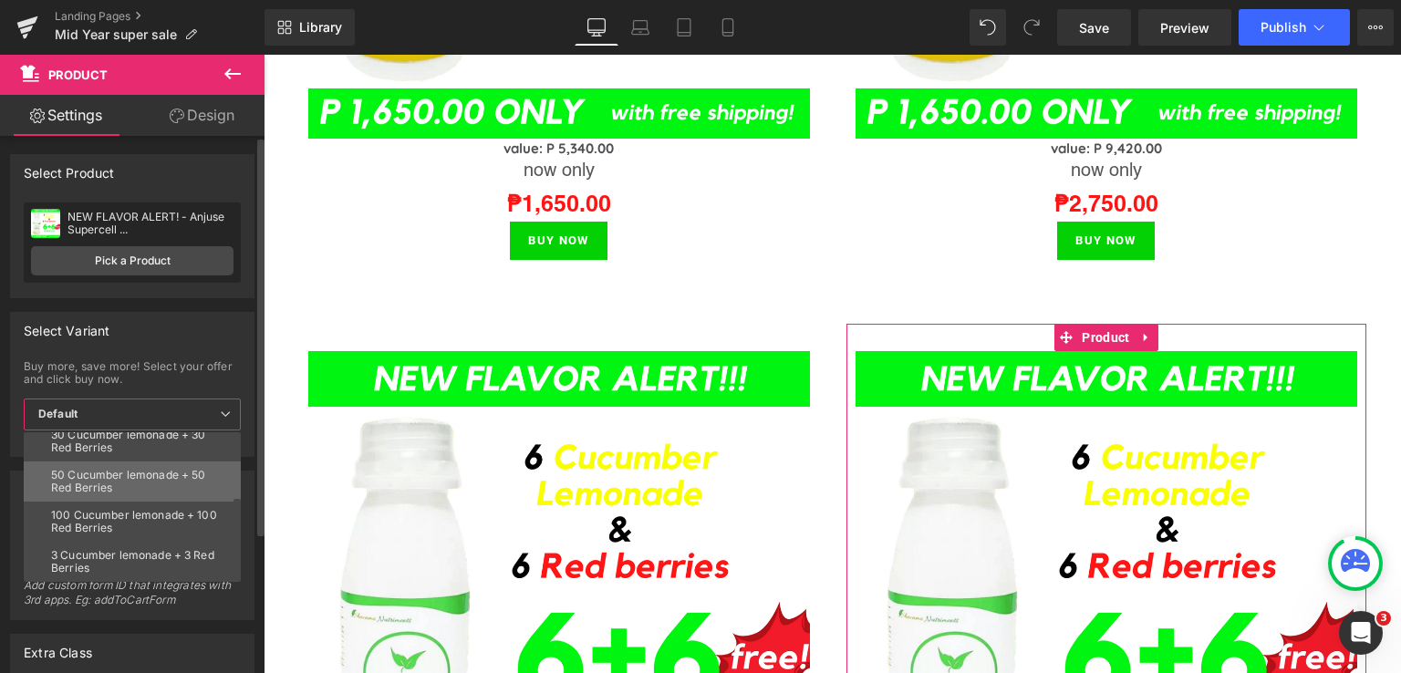
click at [123, 483] on div "50 Cucumber lemonade + 50 Red Berries" at bounding box center [136, 482] width 171 height 26
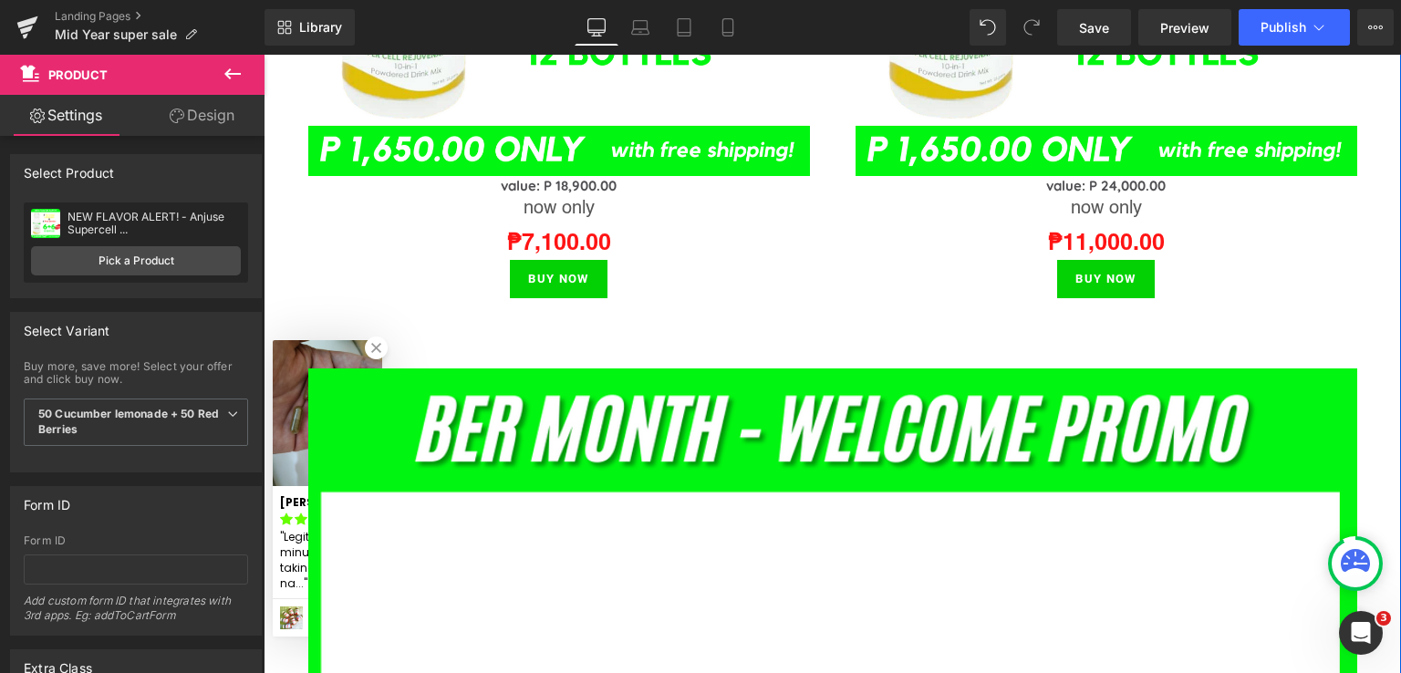
scroll to position [2919, 0]
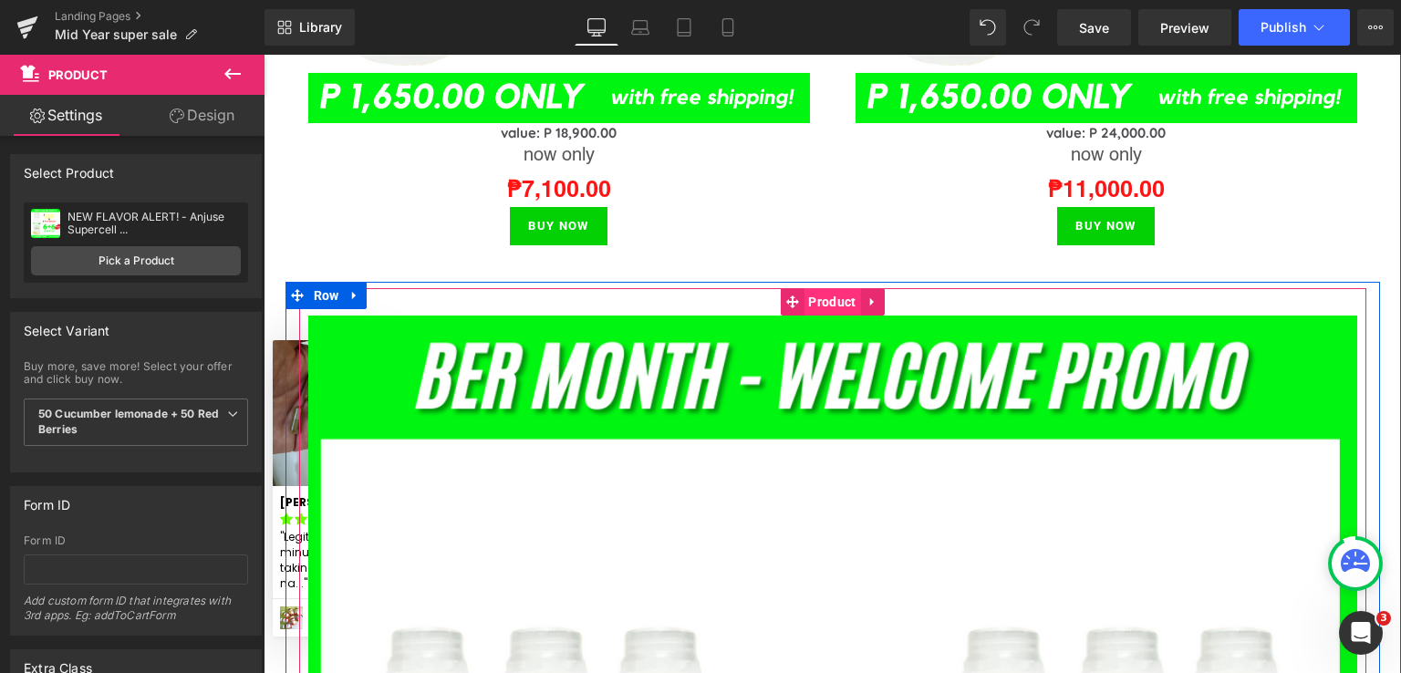
click at [821, 296] on span "Product" at bounding box center [832, 301] width 57 height 27
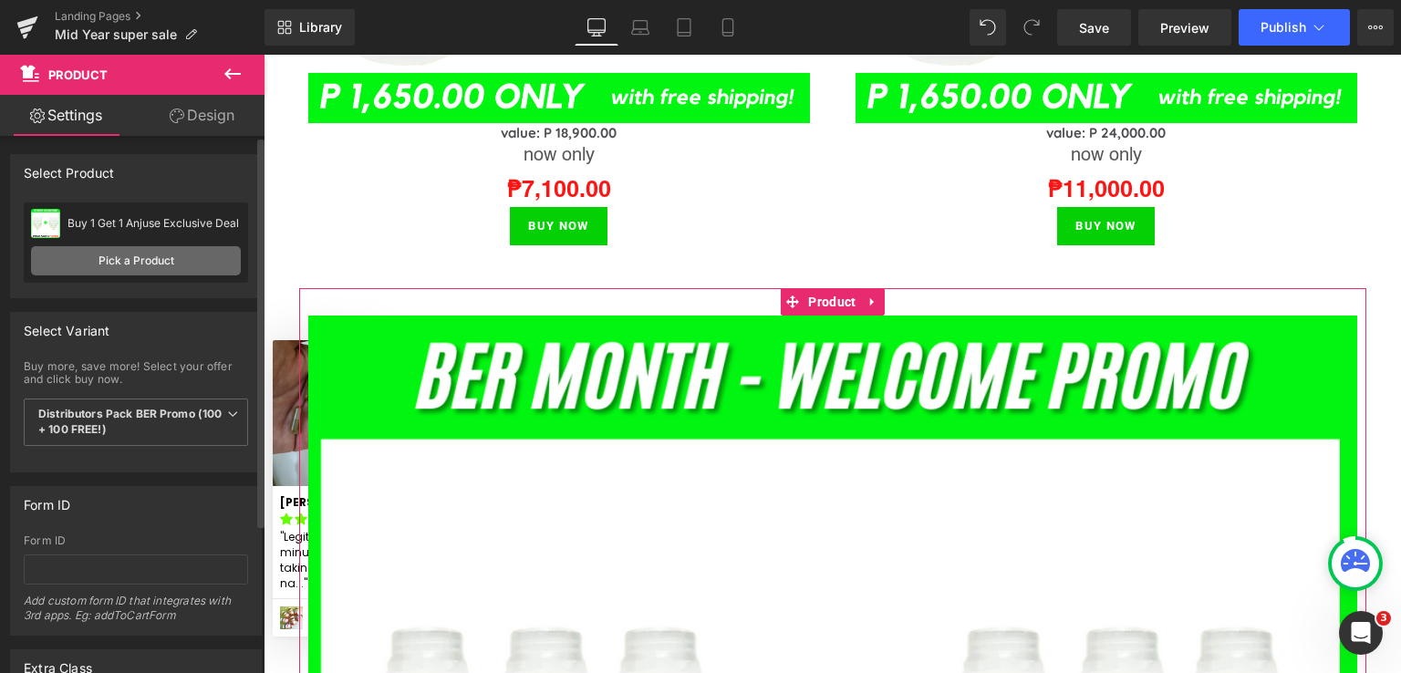
click at [171, 258] on link "Pick a Product" at bounding box center [136, 260] width 210 height 29
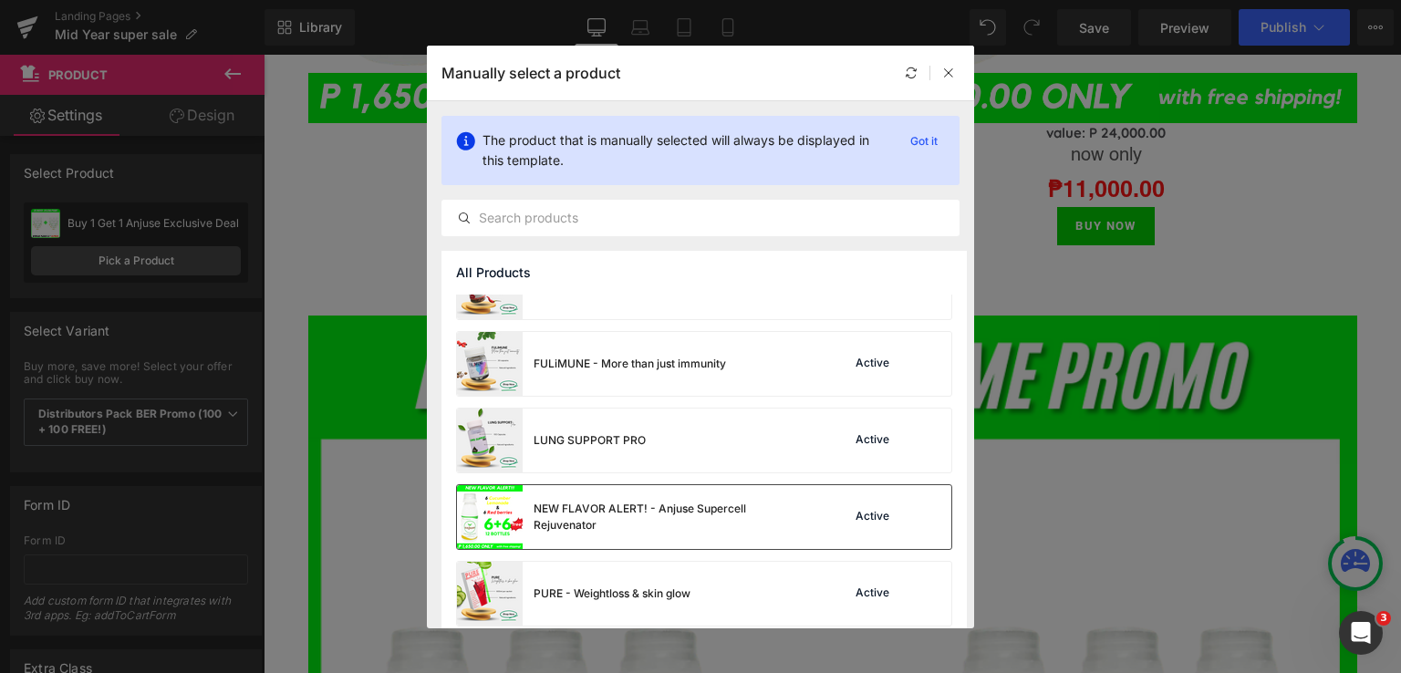
scroll to position [896, 0]
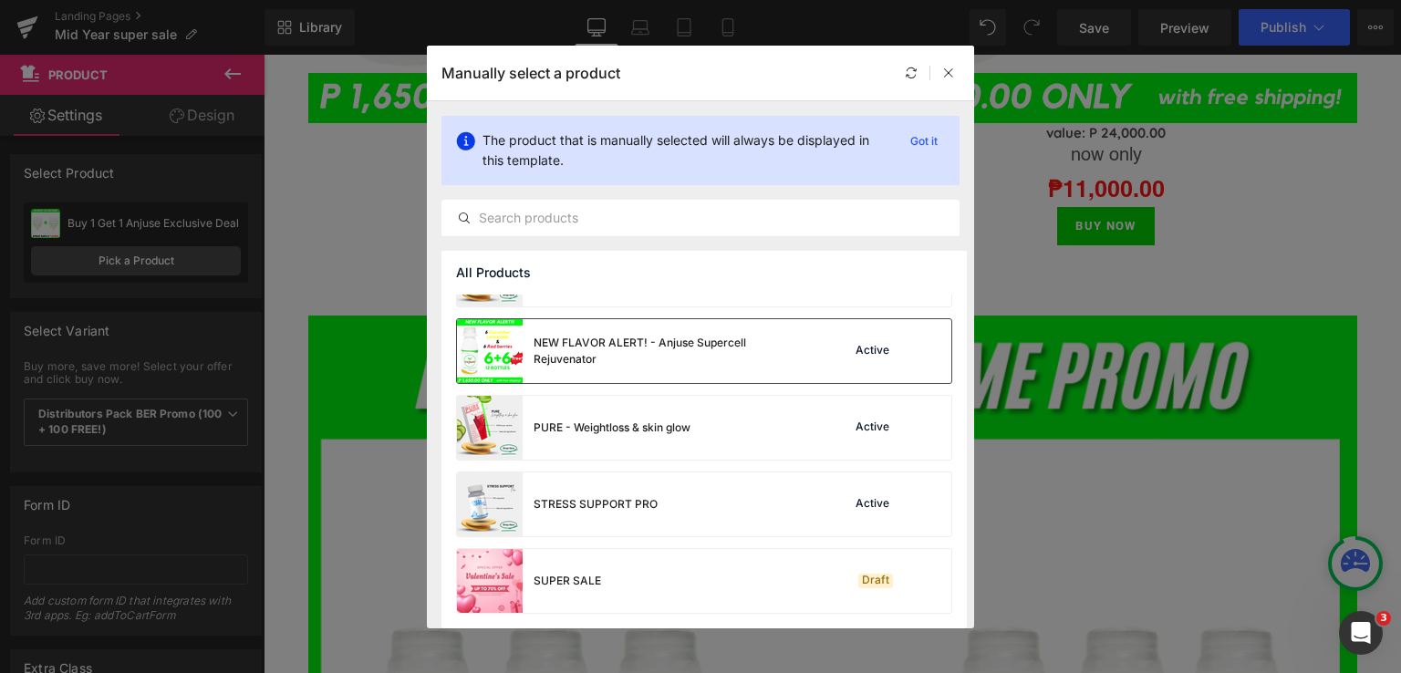
click at [584, 355] on div "NEW FLAVOR ALERT! - Anjuse Supercell Rejuvenator" at bounding box center [671, 351] width 274 height 33
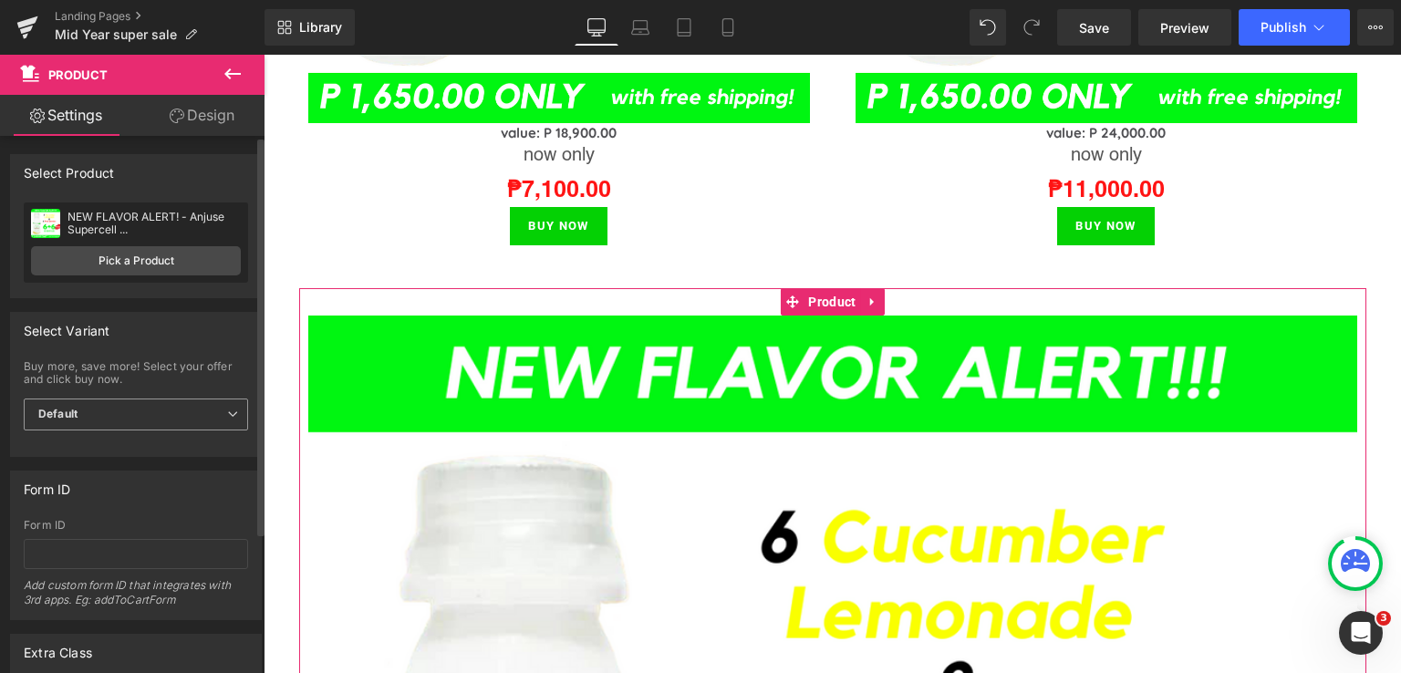
click at [77, 417] on b "Default" at bounding box center [57, 414] width 39 height 14
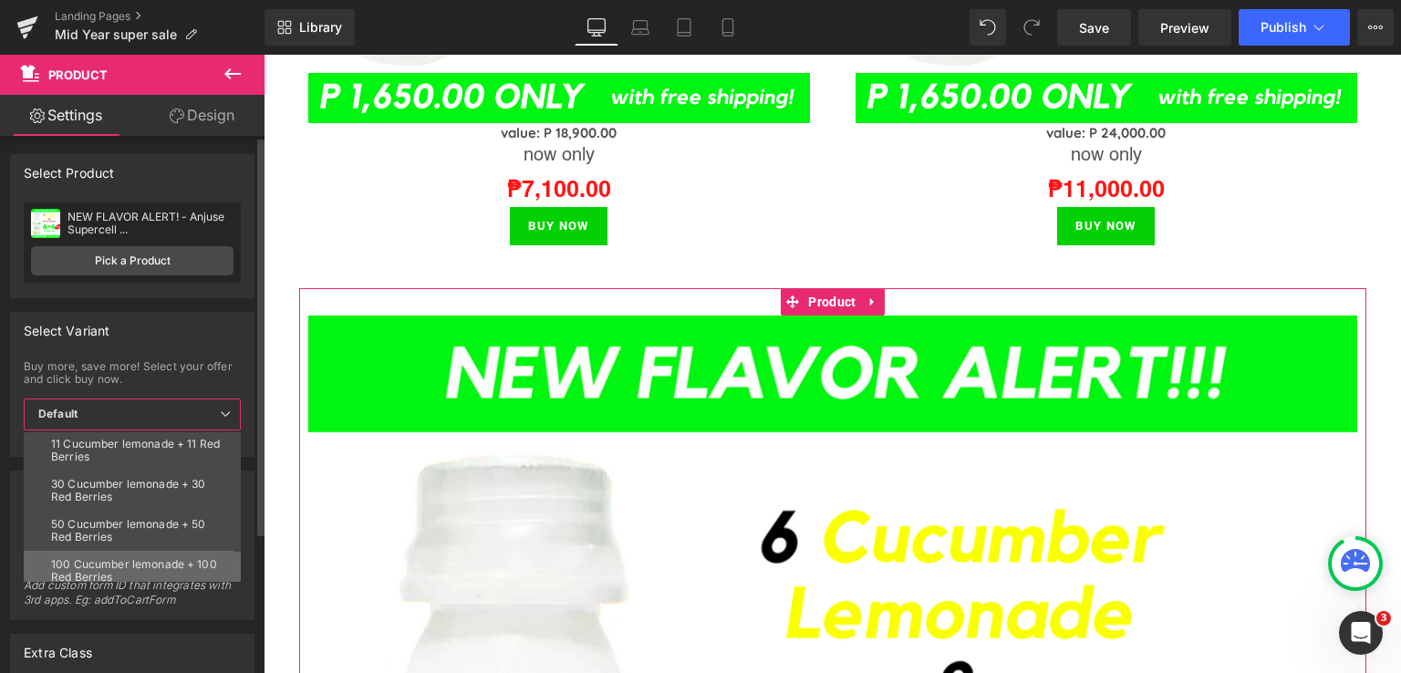
scroll to position [119, 0]
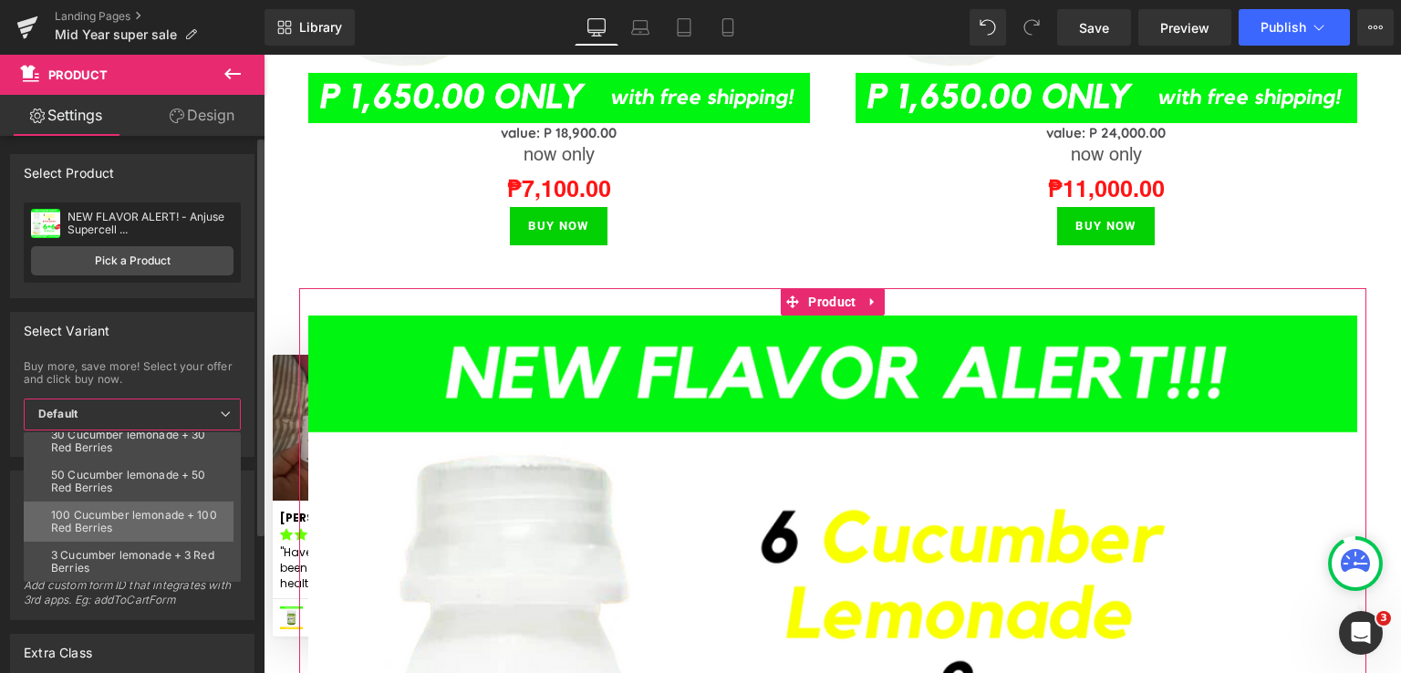
click at [107, 525] on div "100 Cucumber lemonade + 100 Red Berries" at bounding box center [136, 522] width 171 height 26
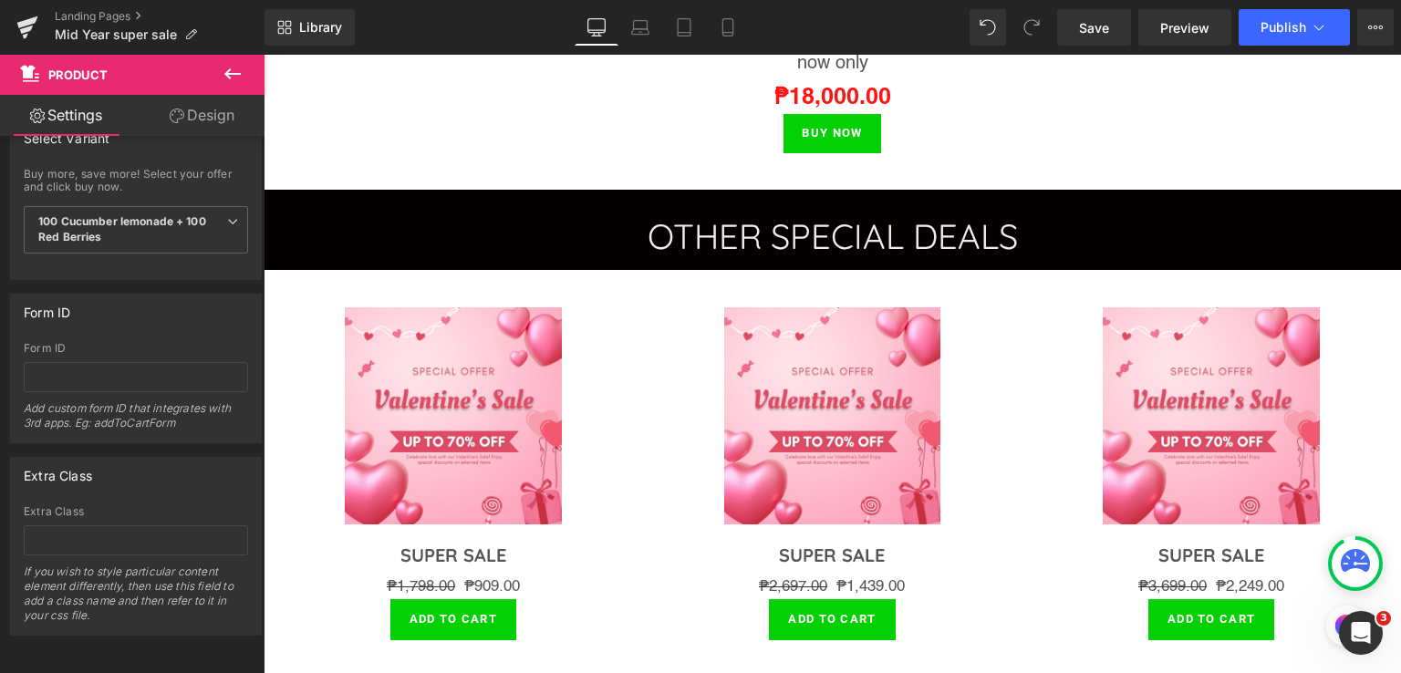
scroll to position [4141, 0]
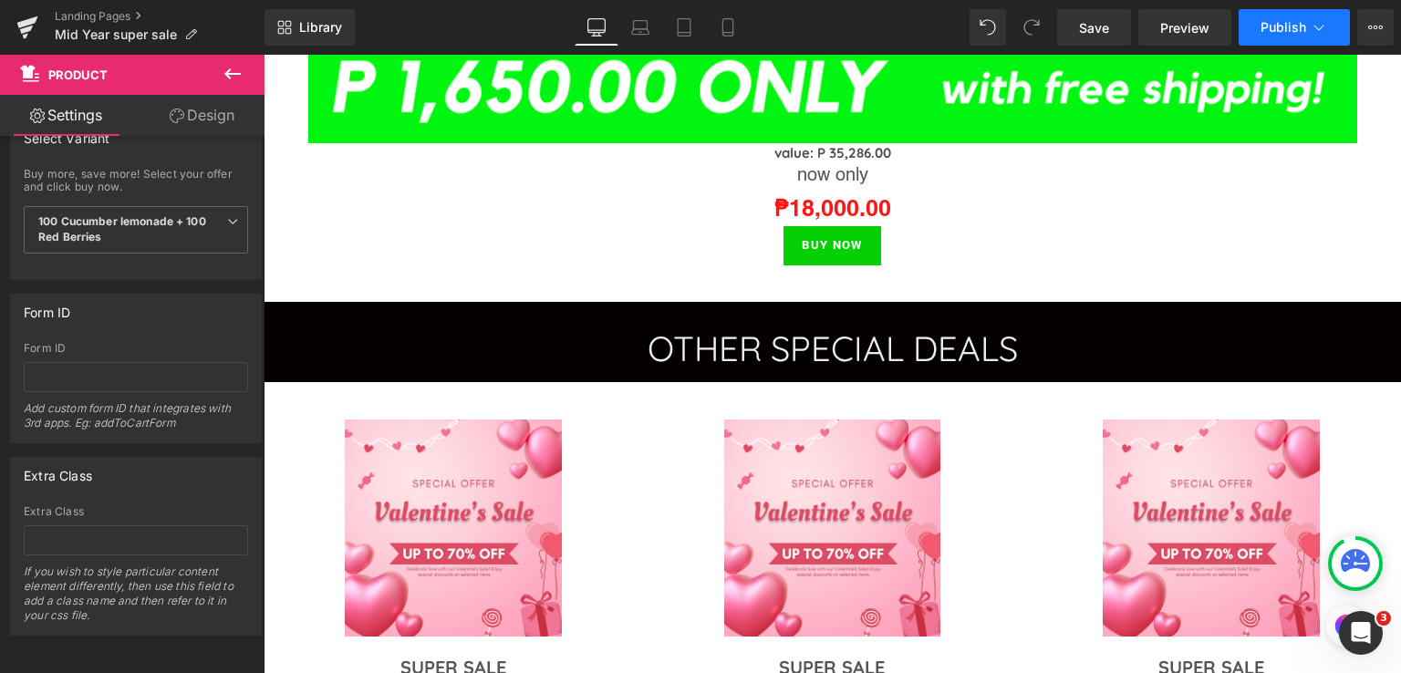
click at [1284, 32] on span "Publish" at bounding box center [1284, 27] width 46 height 15
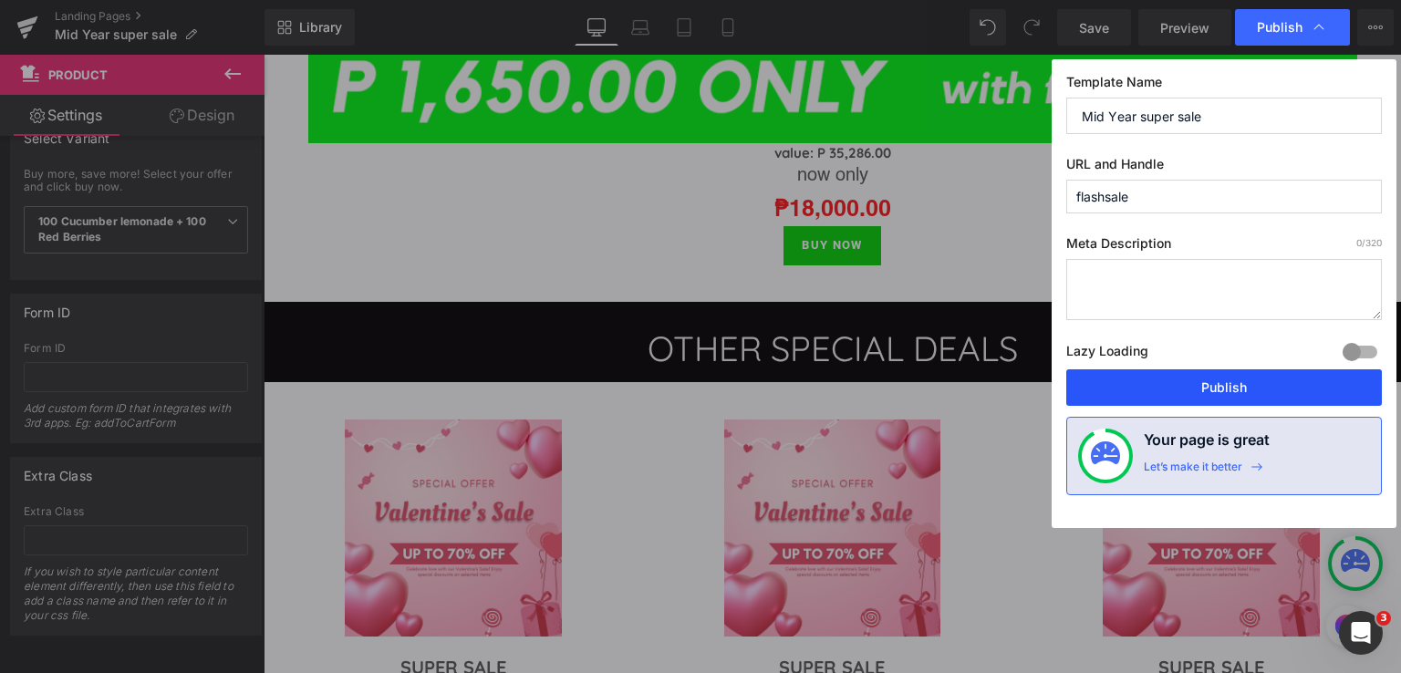
click at [1218, 384] on button "Publish" at bounding box center [1224, 387] width 316 height 36
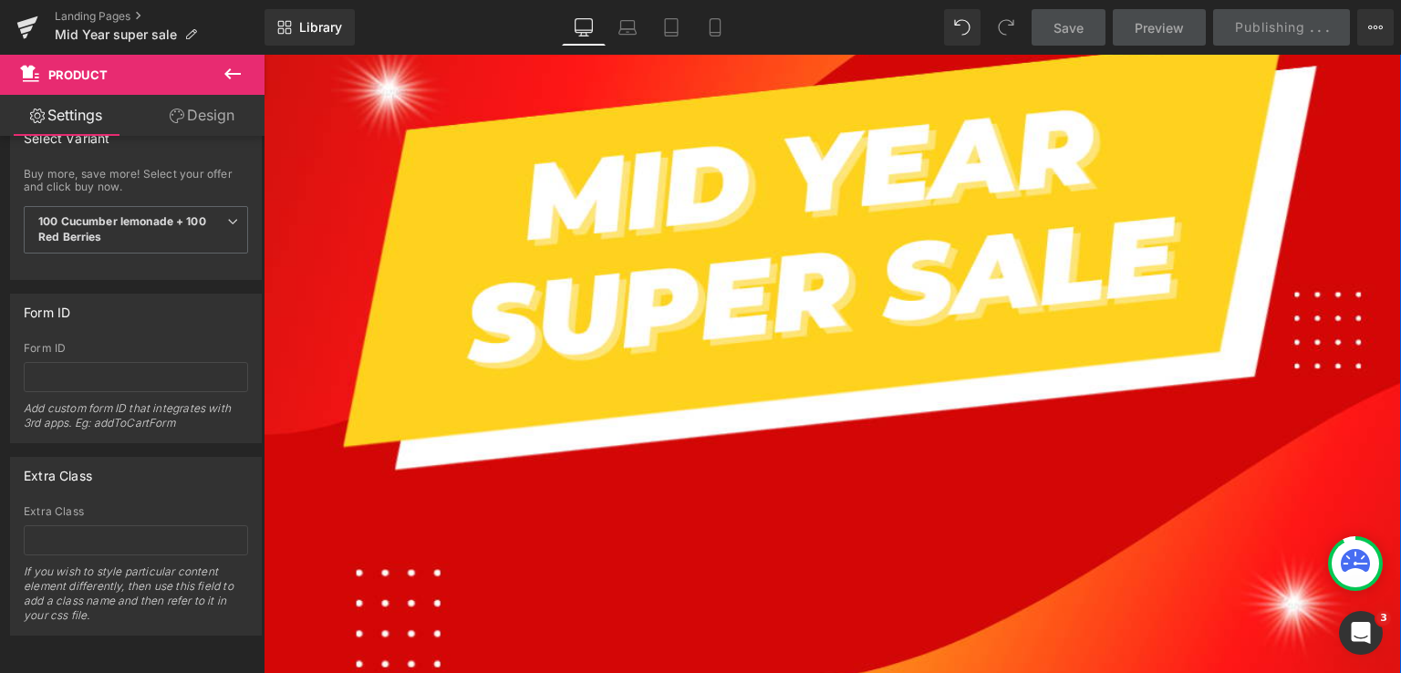
scroll to position [369, 0]
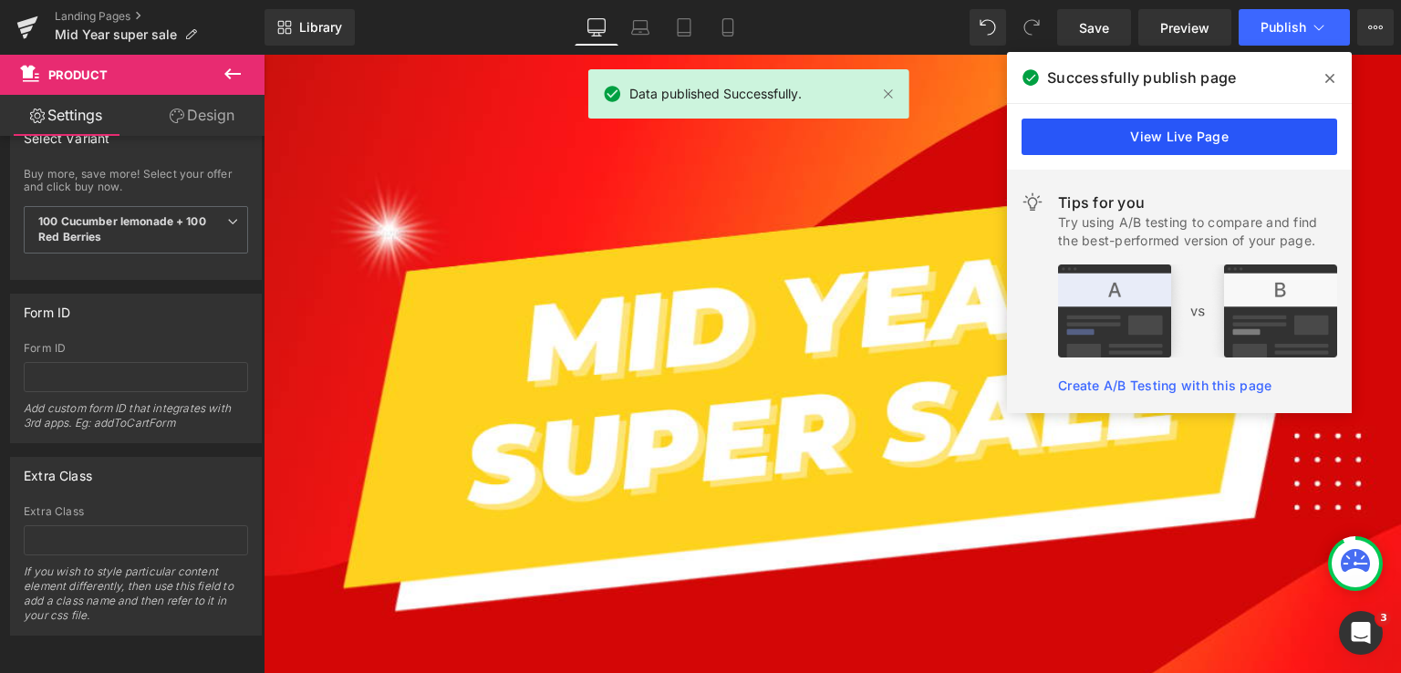
click at [1170, 137] on link "View Live Page" at bounding box center [1180, 137] width 316 height 36
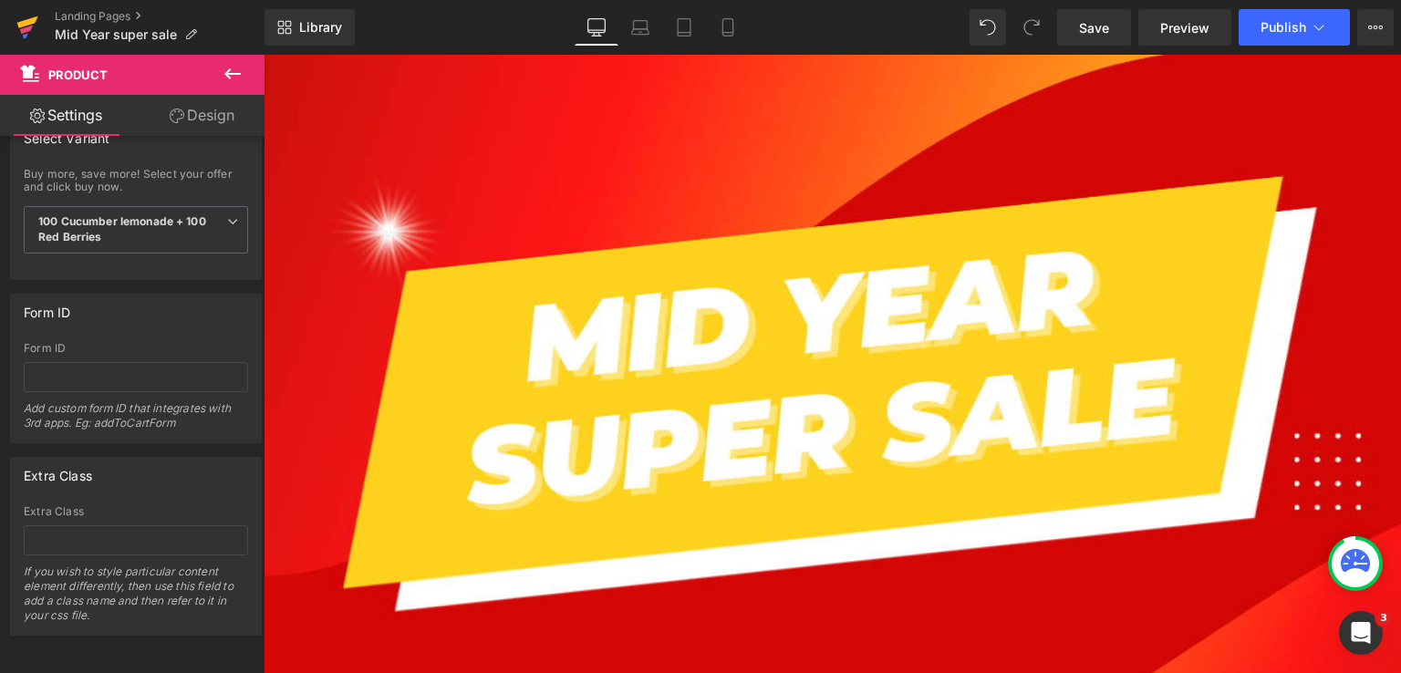
click at [16, 27] on icon at bounding box center [27, 28] width 22 height 46
